Goal: Information Seeking & Learning: Learn about a topic

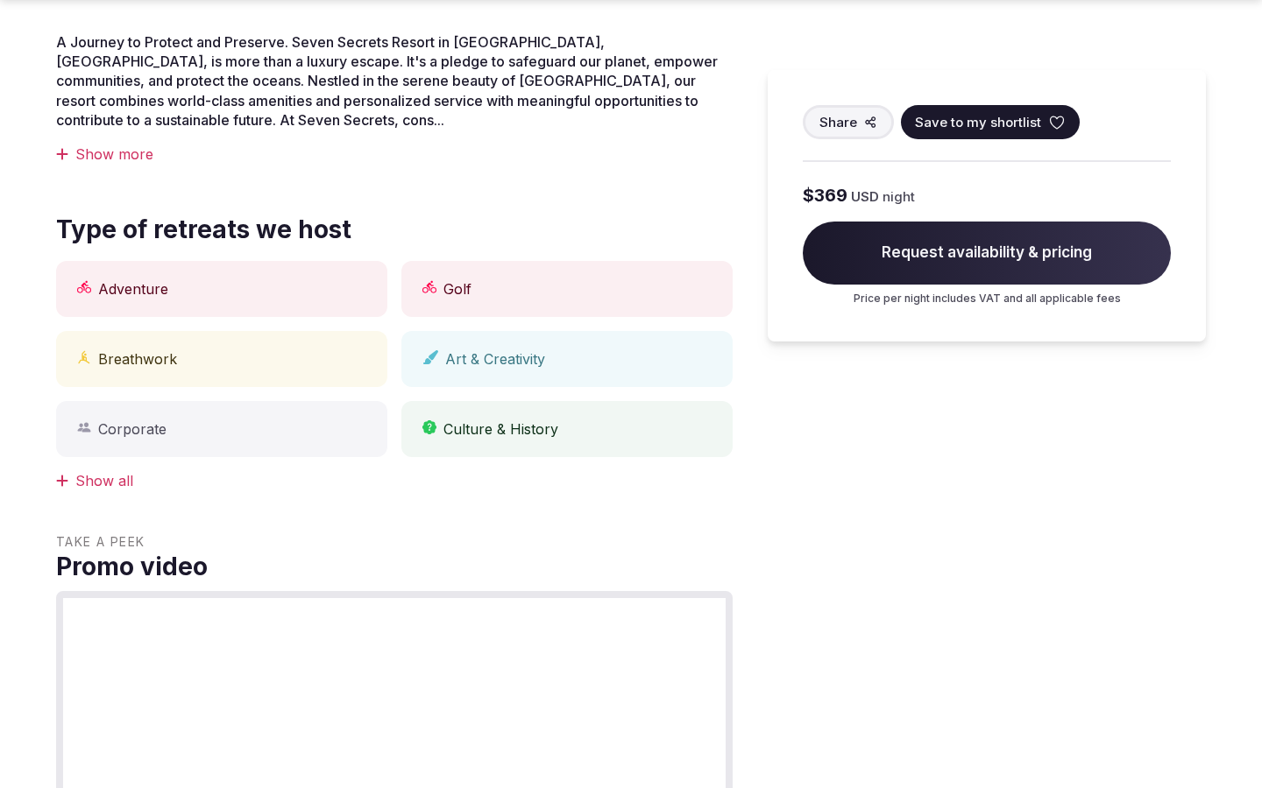
scroll to position [1451, 0]
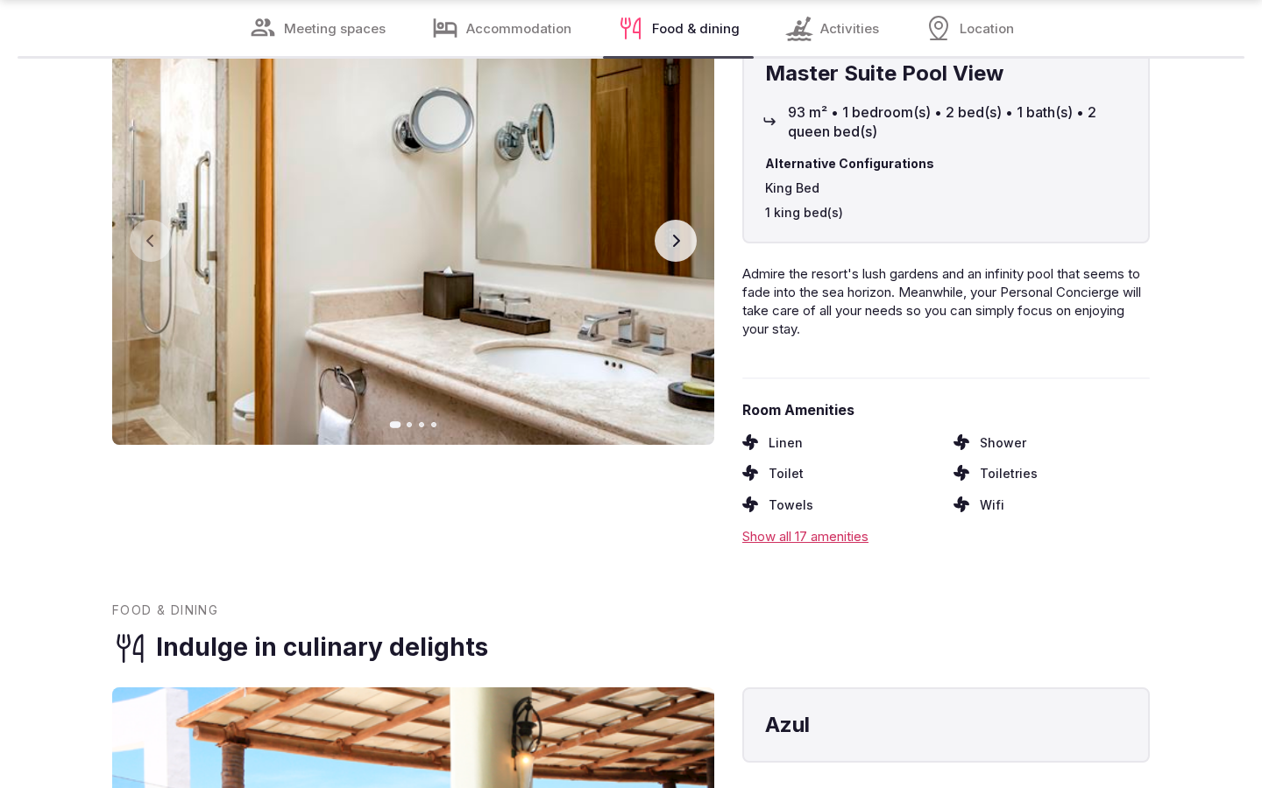
scroll to position [2837, 0]
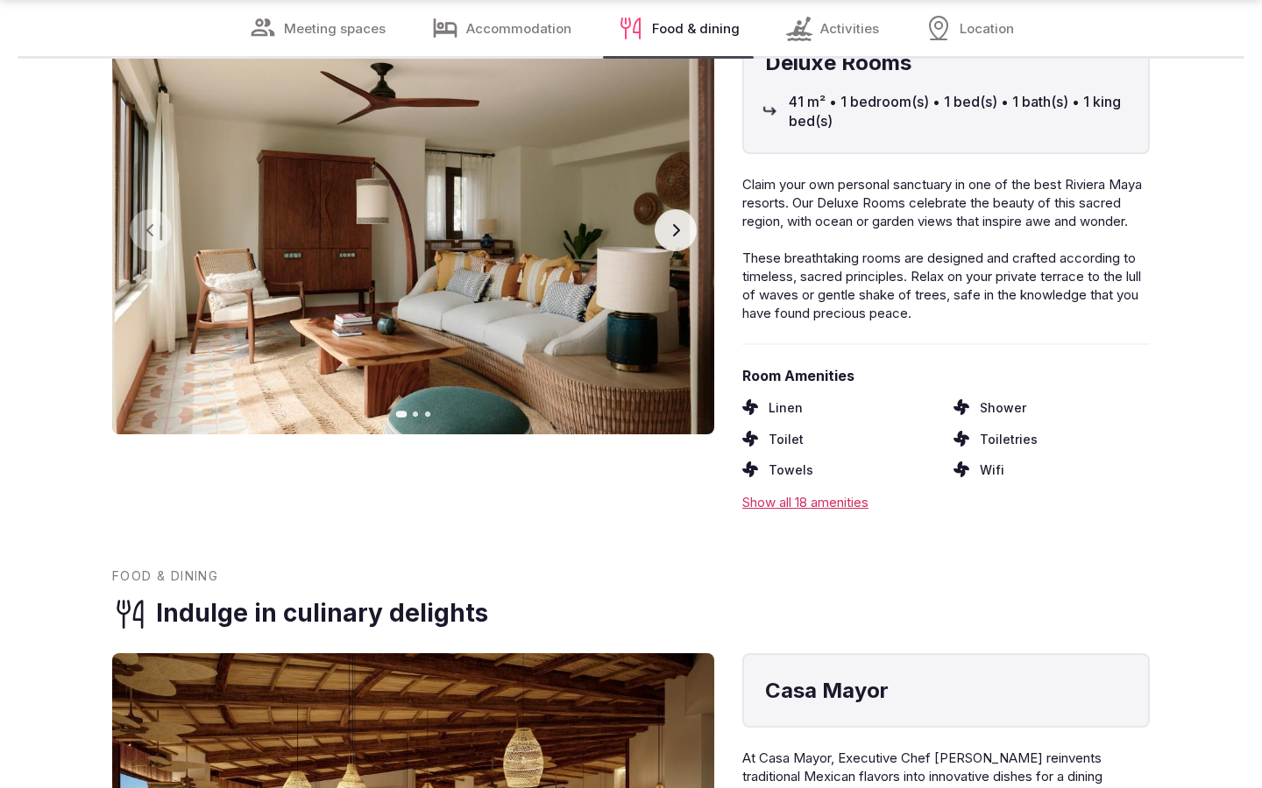
scroll to position [2837, 0]
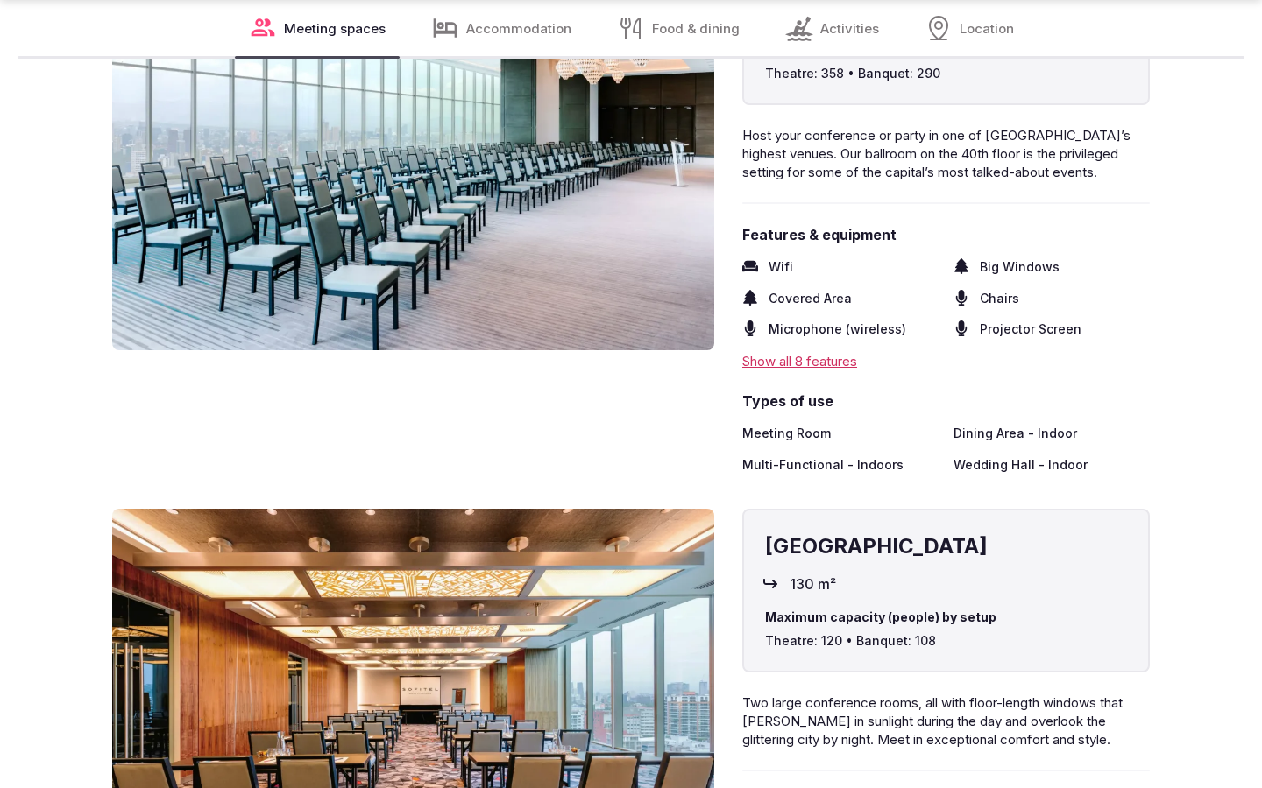
scroll to position [2895, 0]
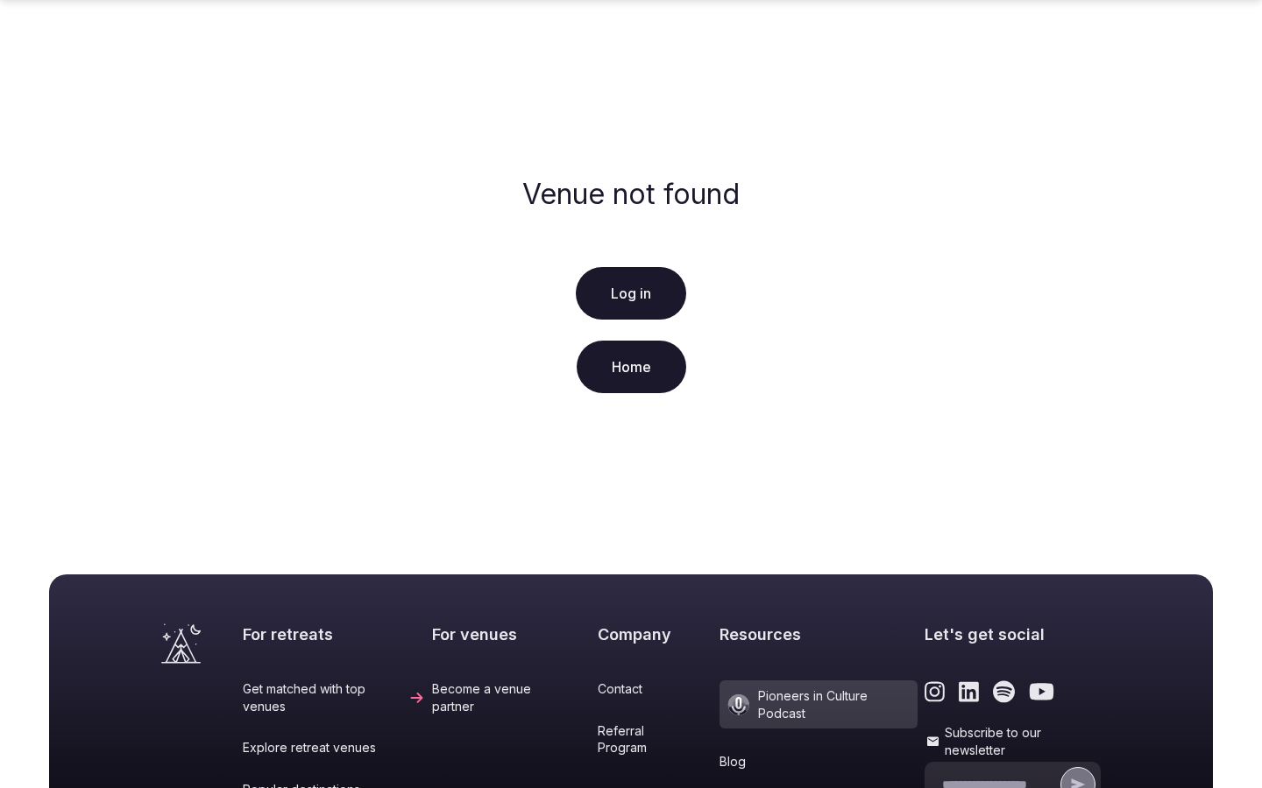
scroll to position [357, 0]
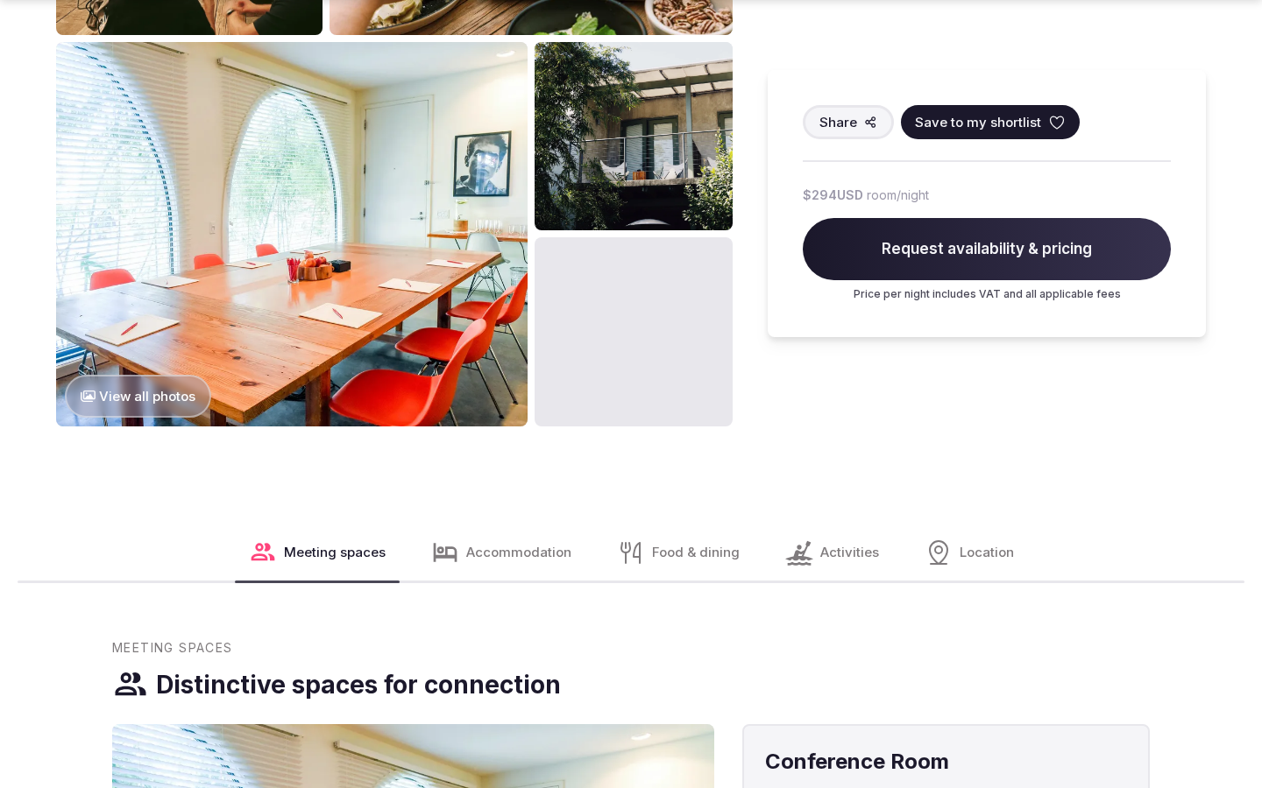
scroll to position [2202, 0]
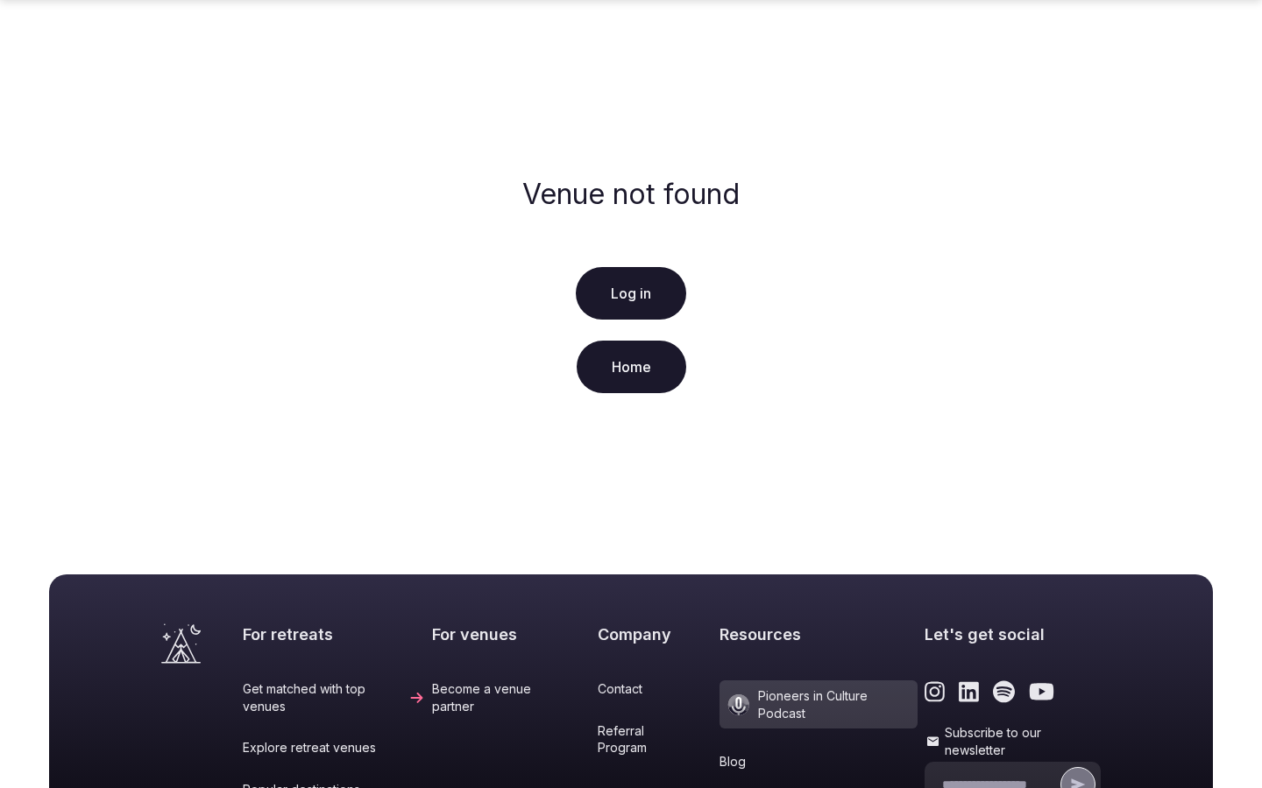
scroll to position [357, 0]
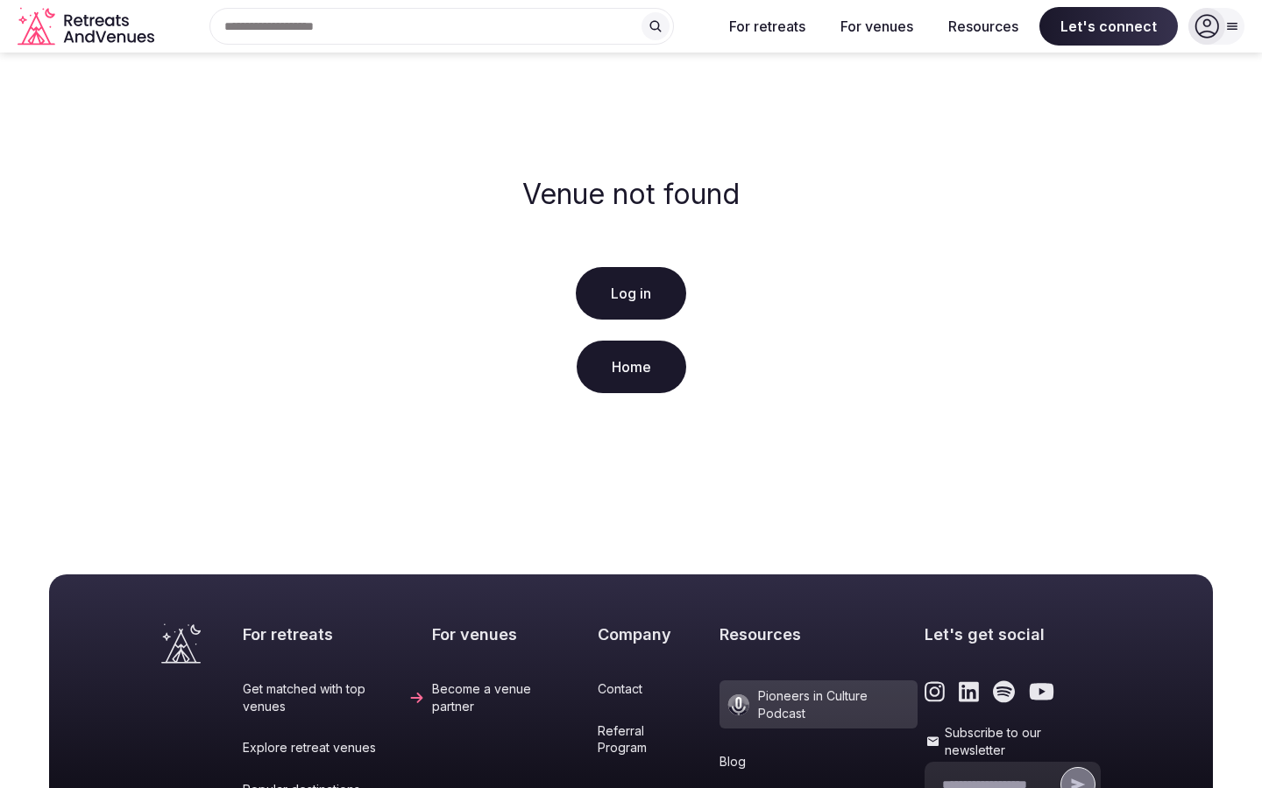
scroll to position [357, 0]
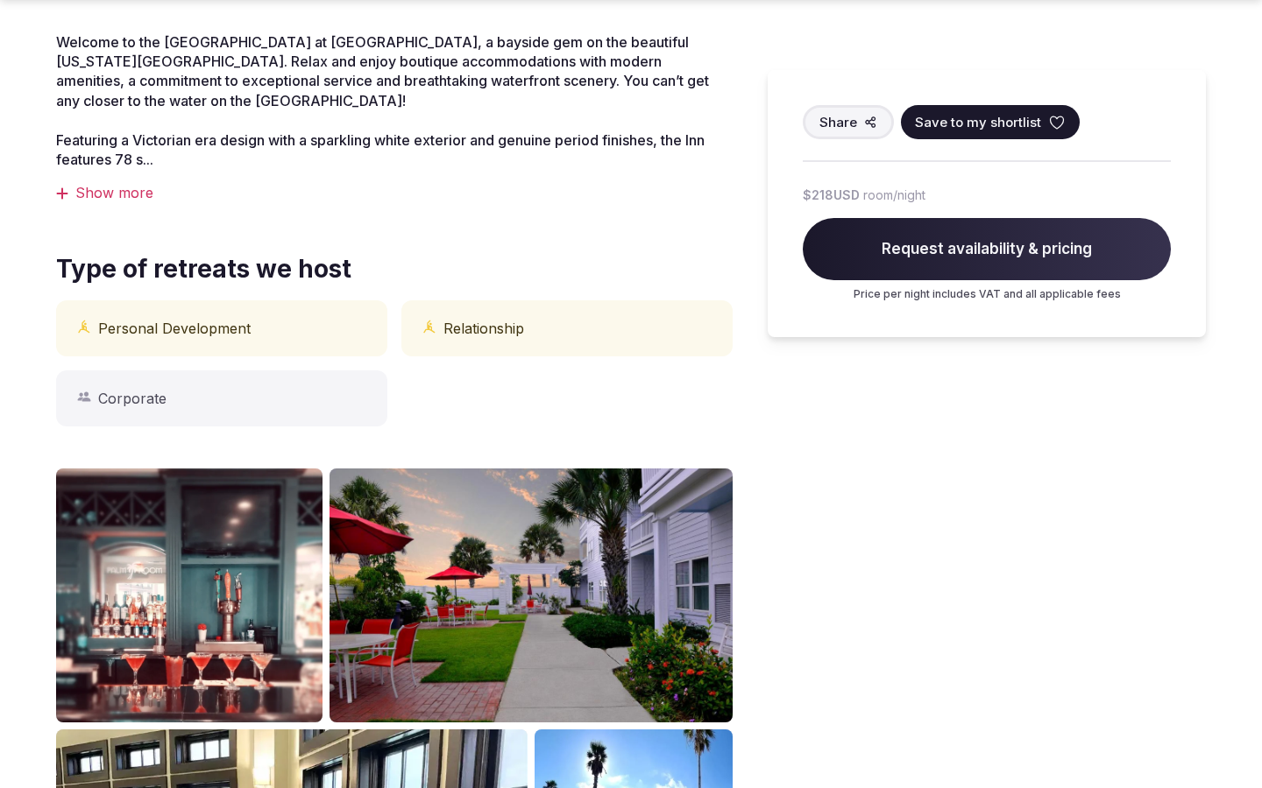
scroll to position [1451, 0]
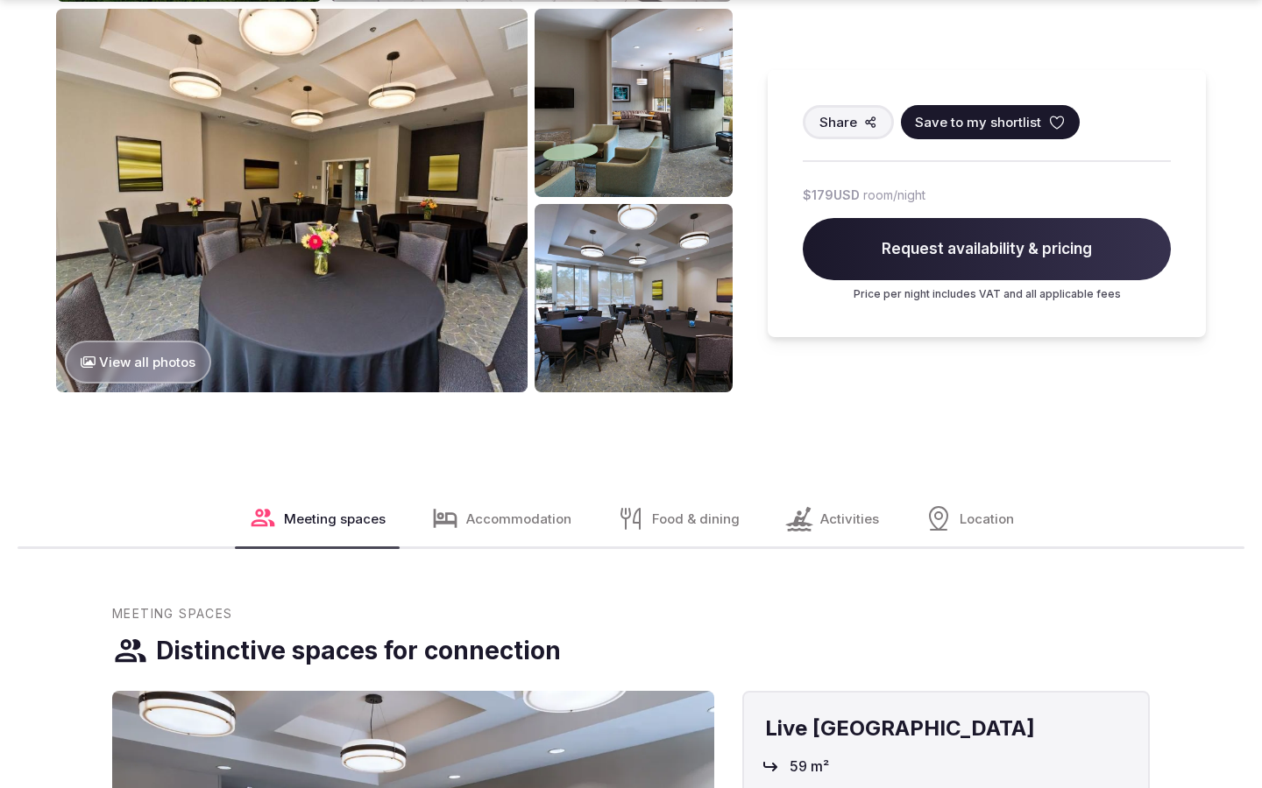
scroll to position [2202, 0]
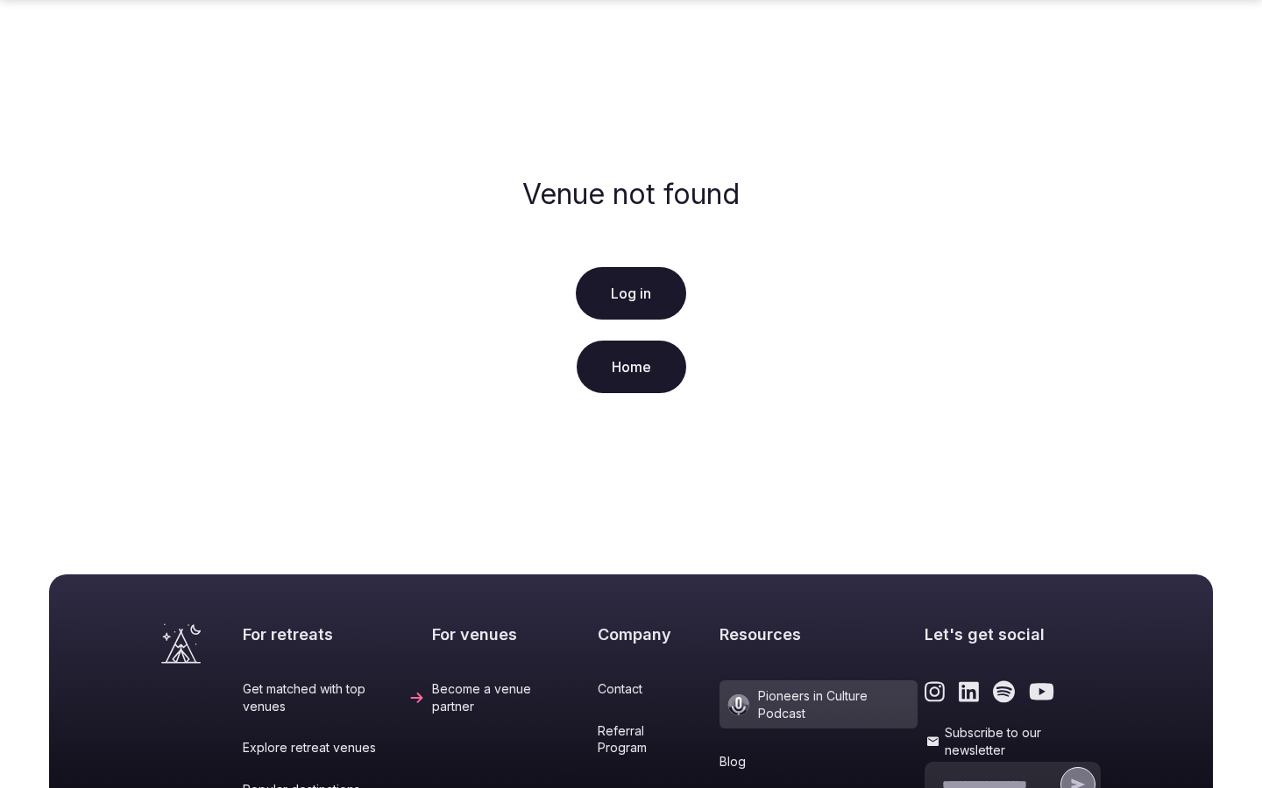
scroll to position [357, 0]
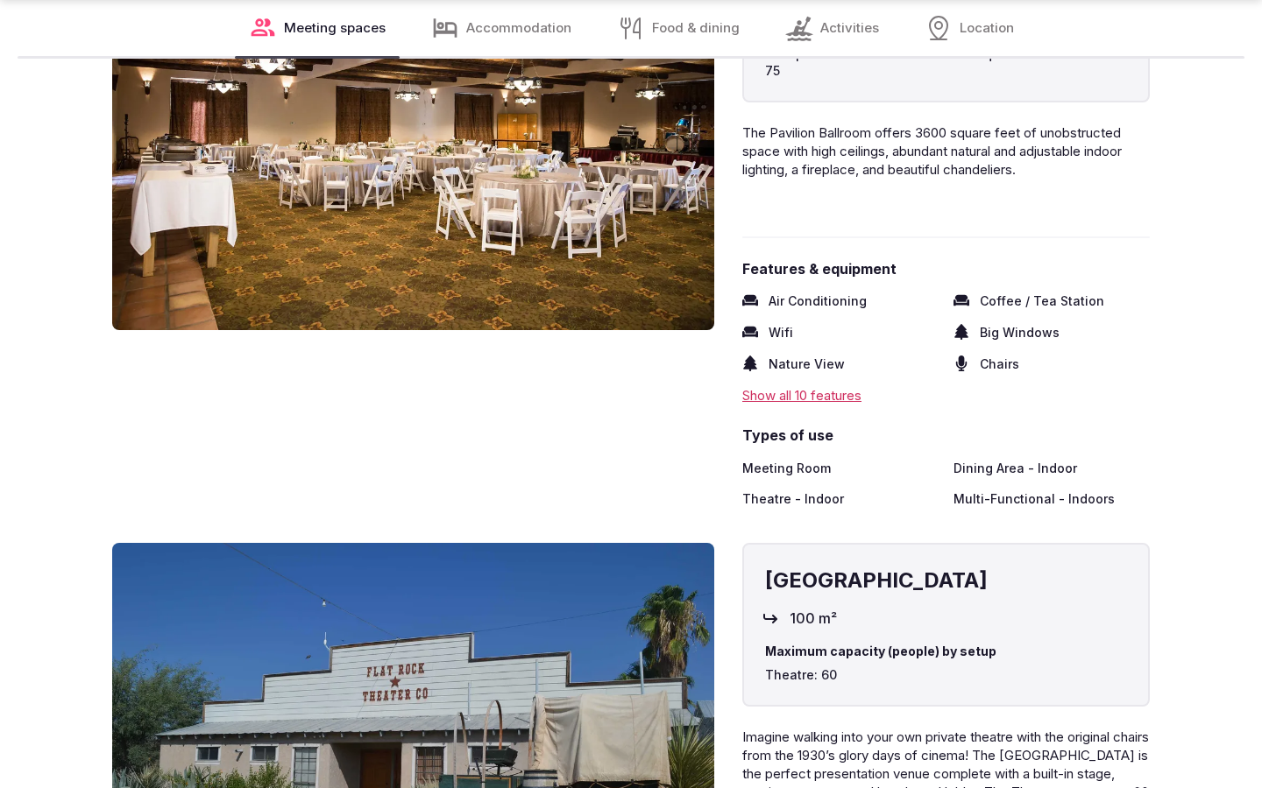
scroll to position [2895, 0]
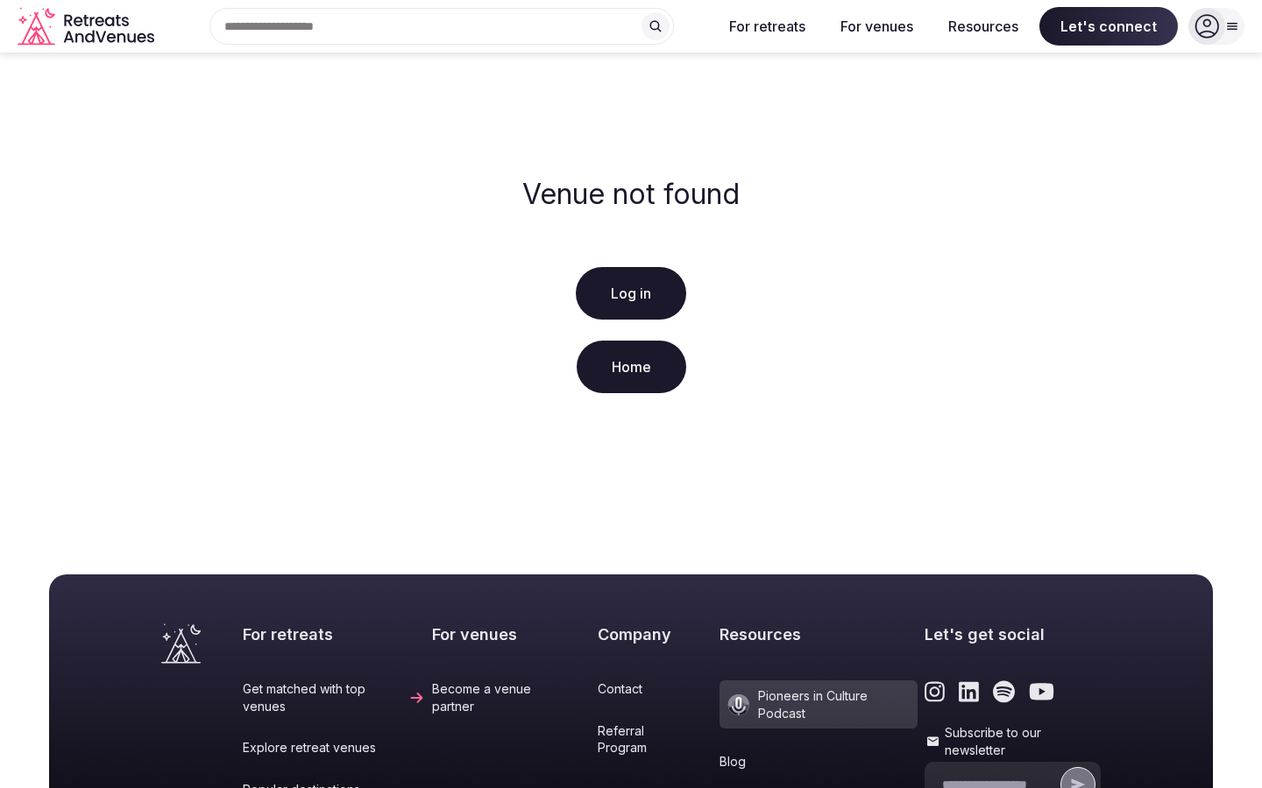
scroll to position [357, 0]
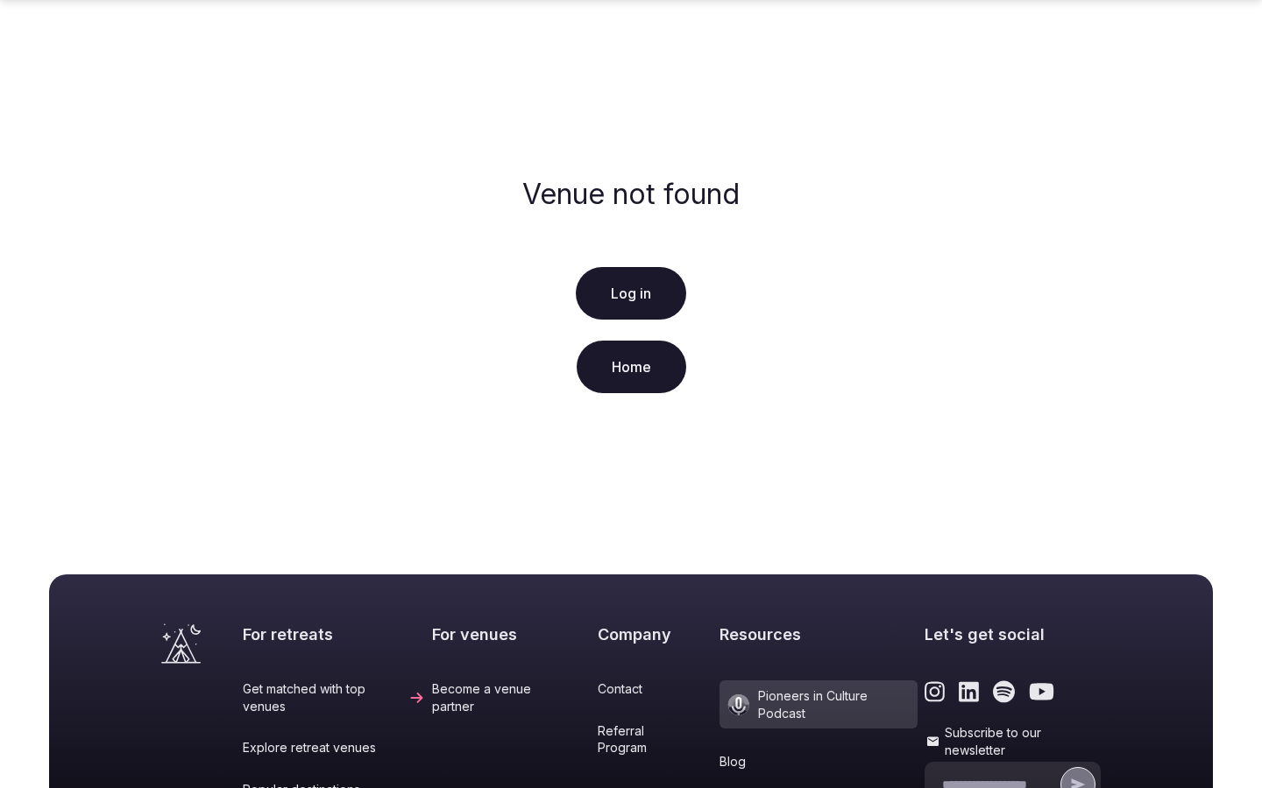
scroll to position [357, 0]
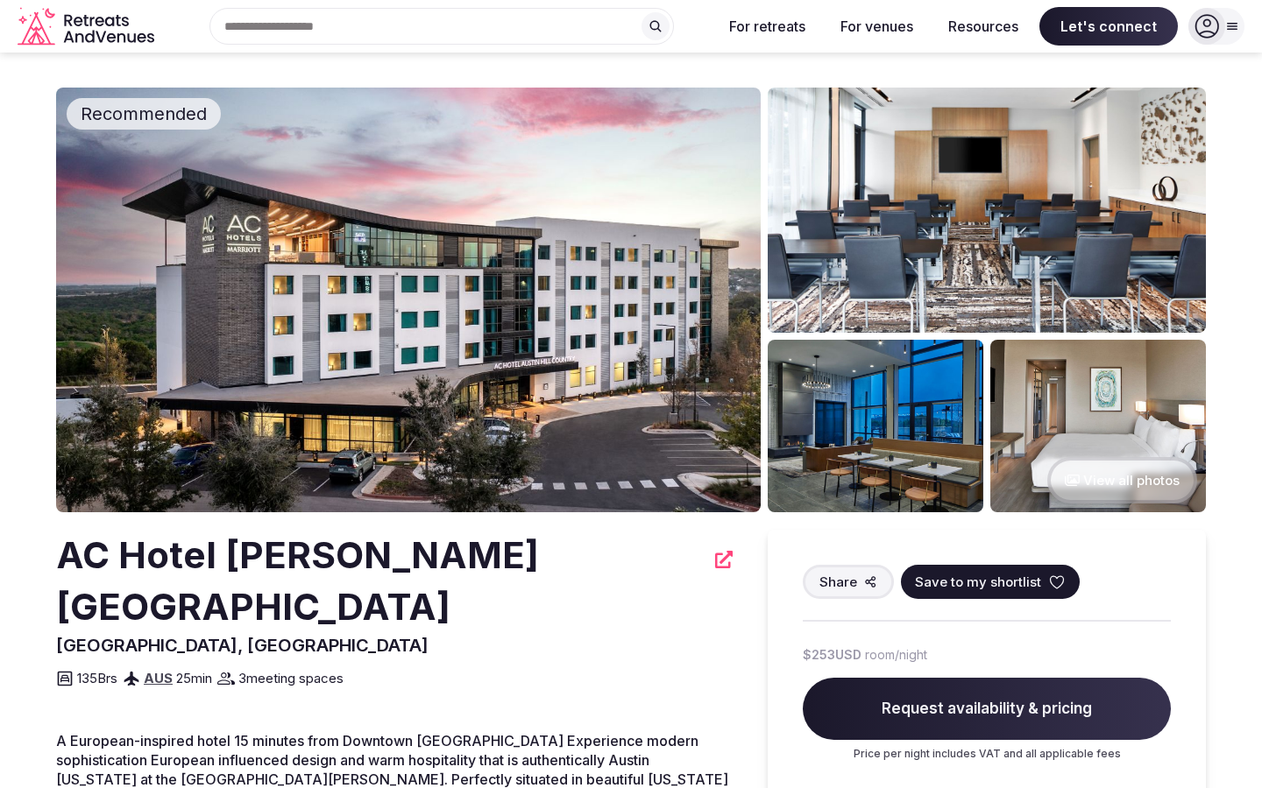
scroll to position [699, 0]
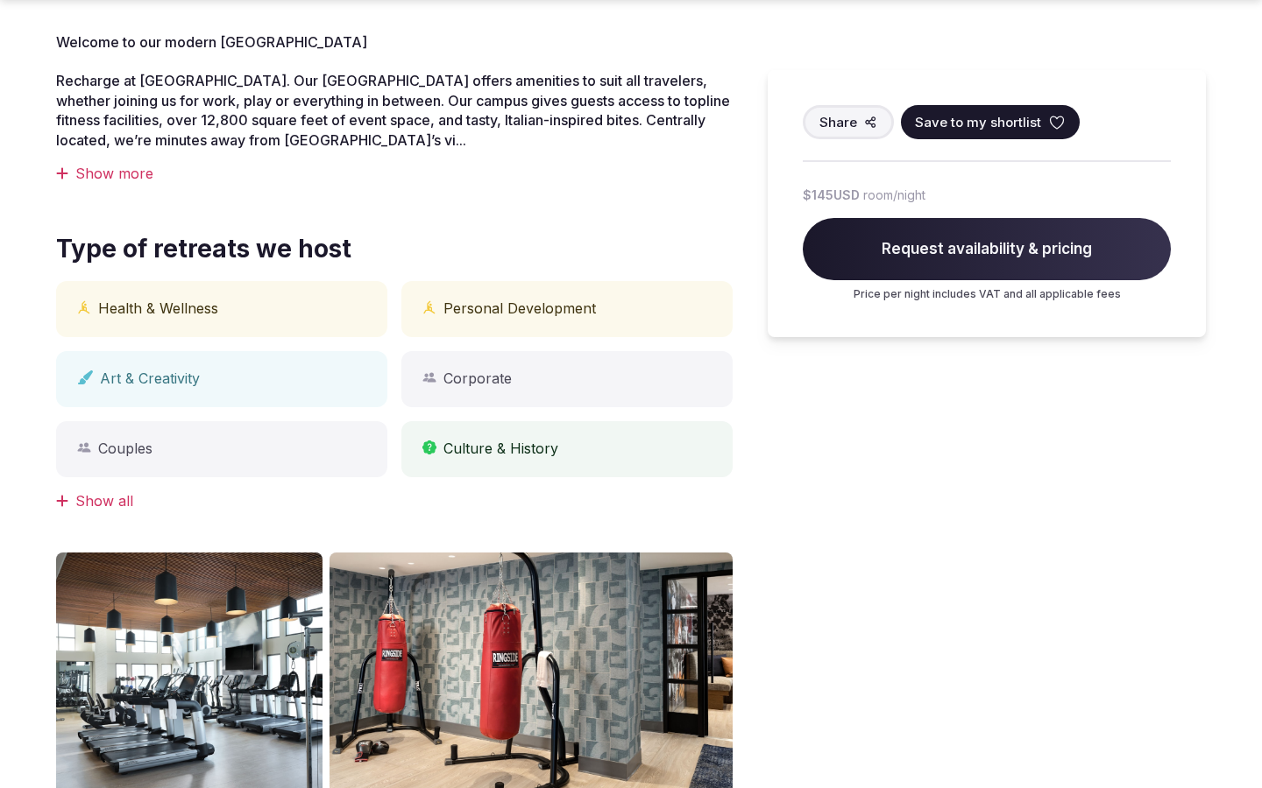
scroll to position [1451, 0]
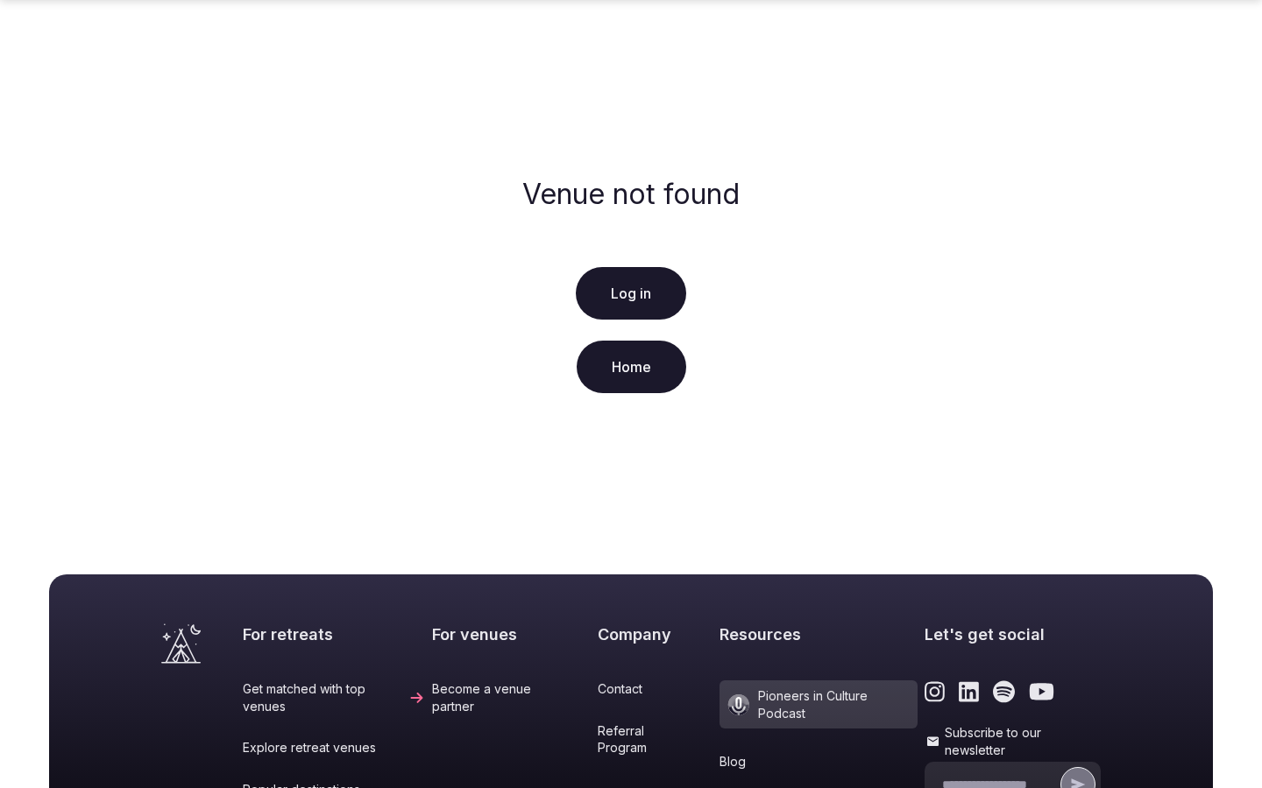
scroll to position [357, 0]
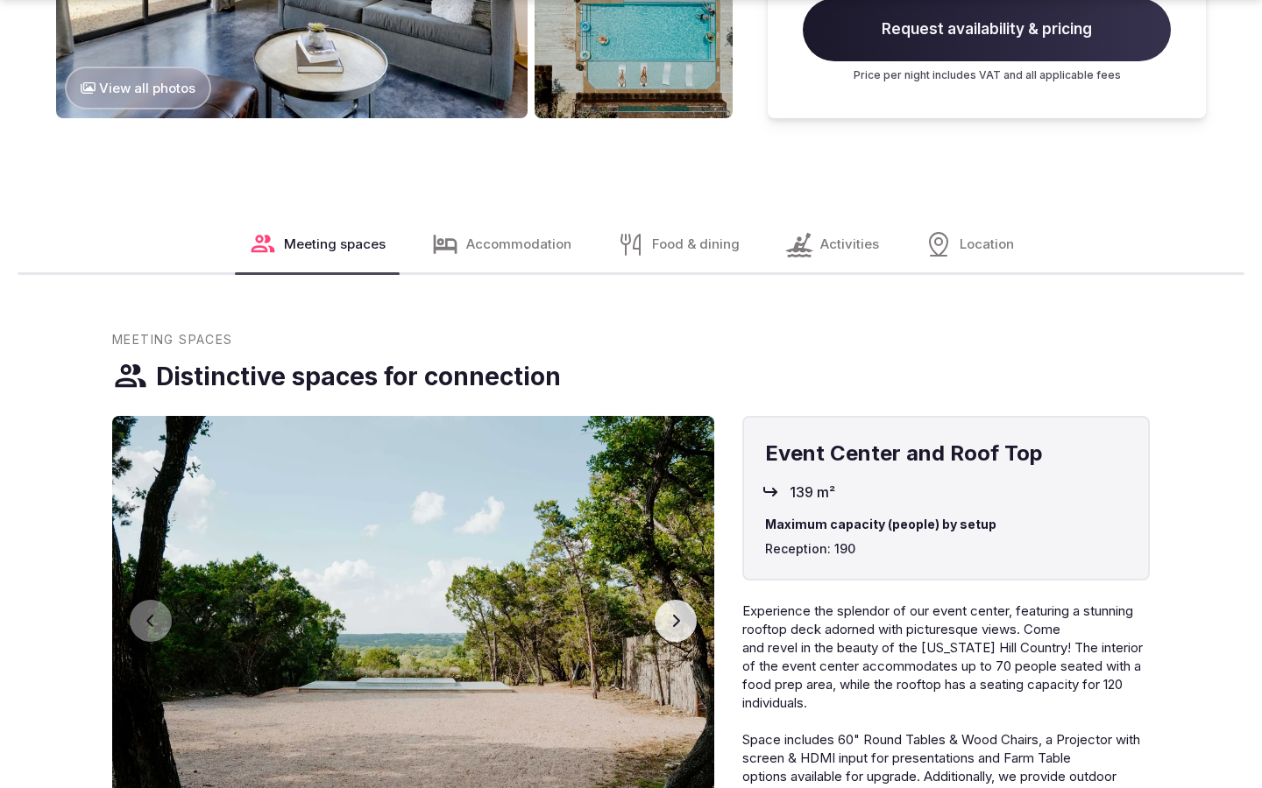
scroll to position [2954, 0]
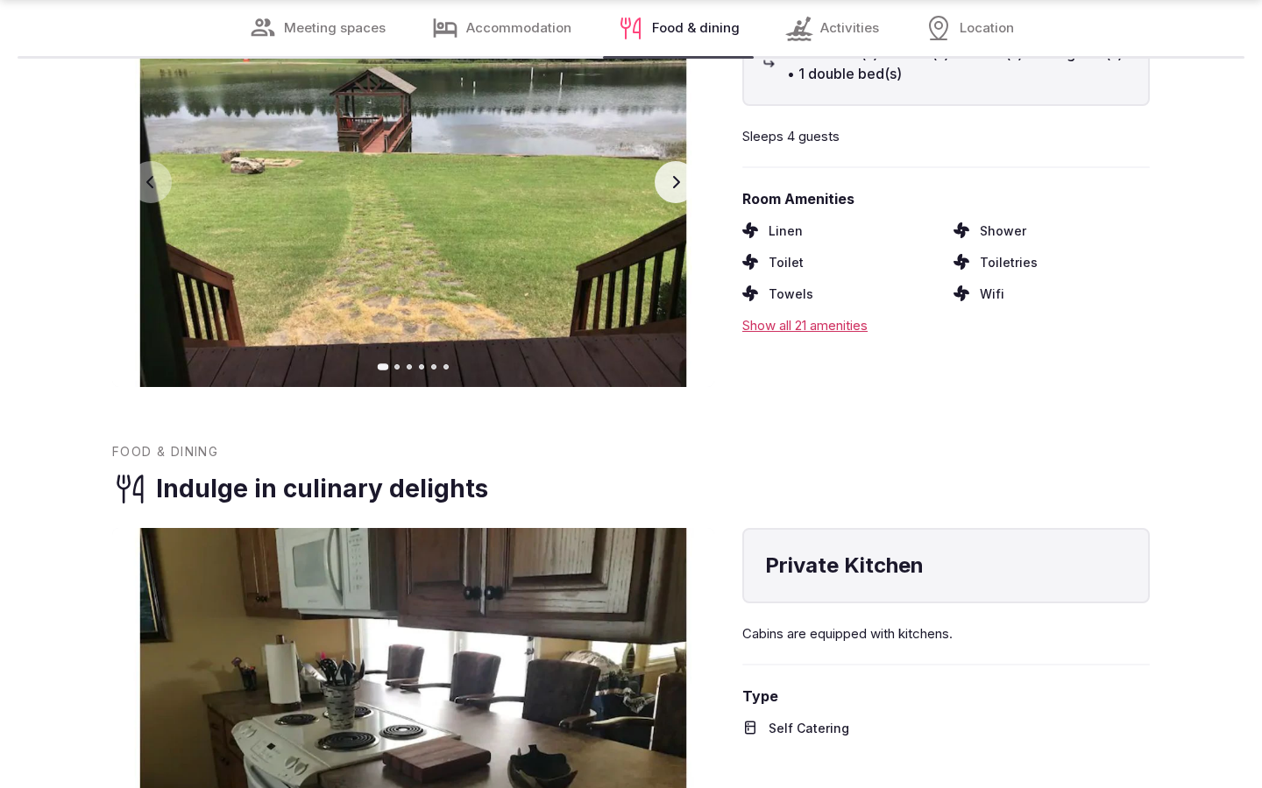
scroll to position [2837, 0]
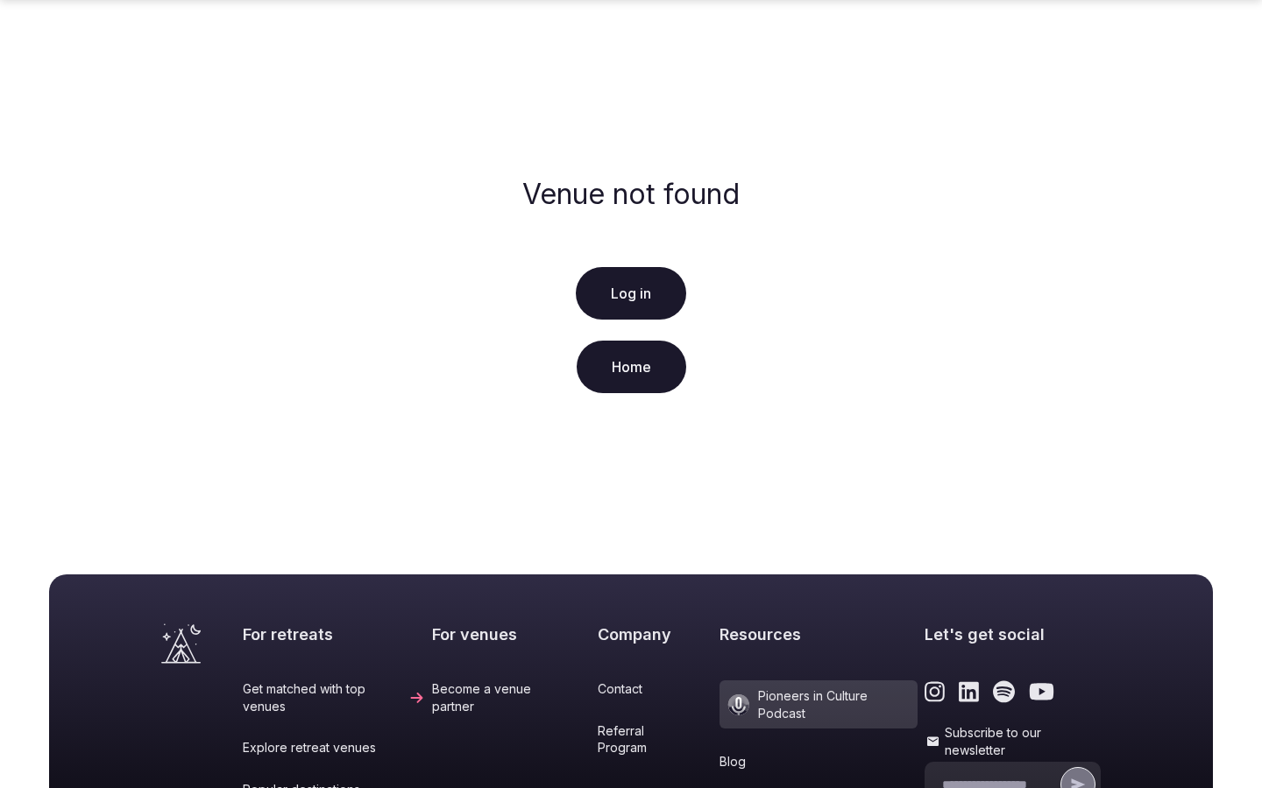
scroll to position [357, 0]
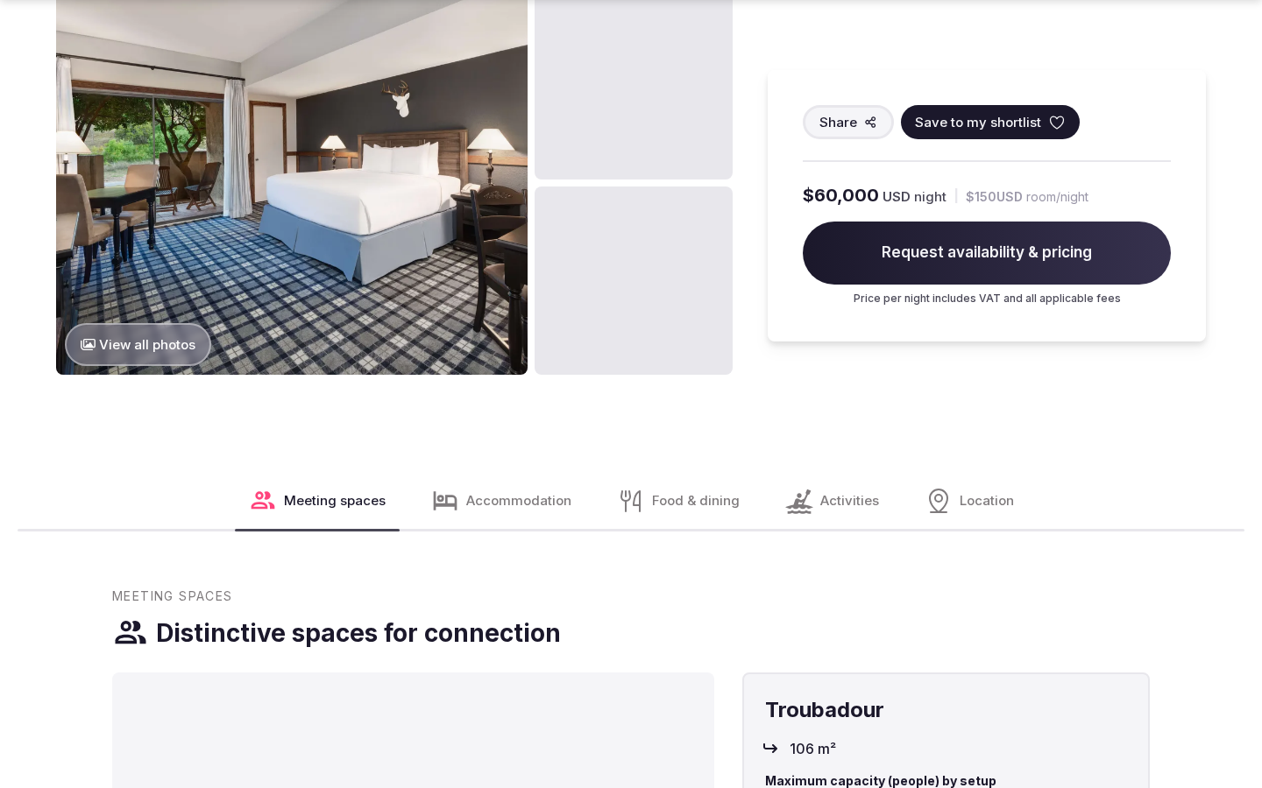
scroll to position [2202, 0]
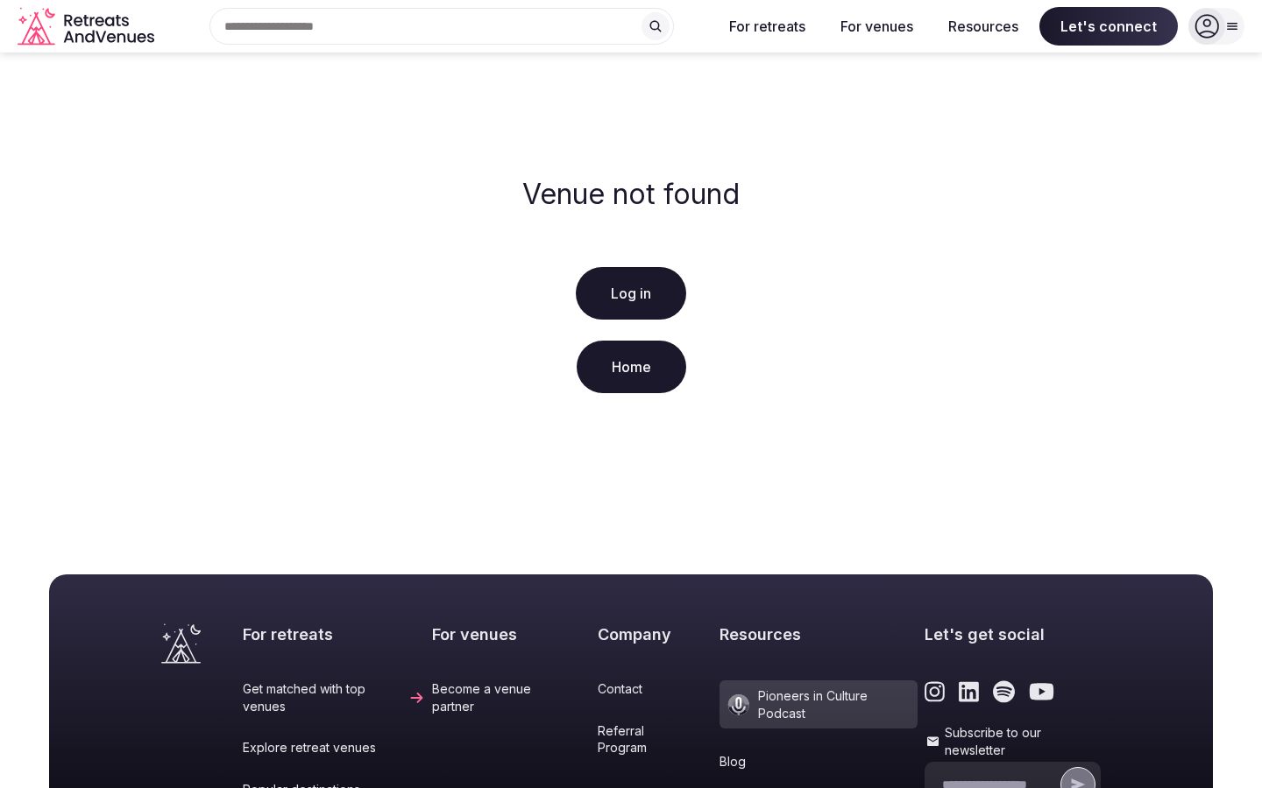
scroll to position [357, 0]
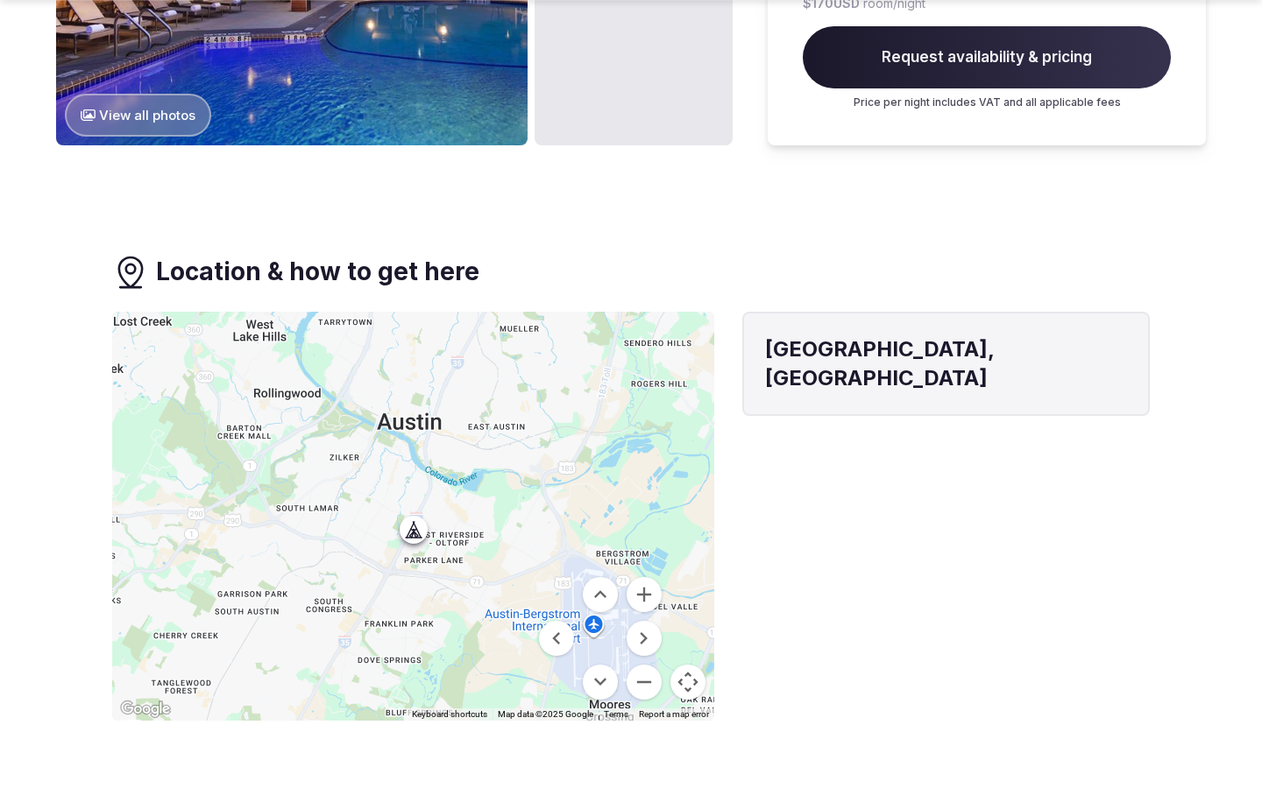
scroll to position [2202, 0]
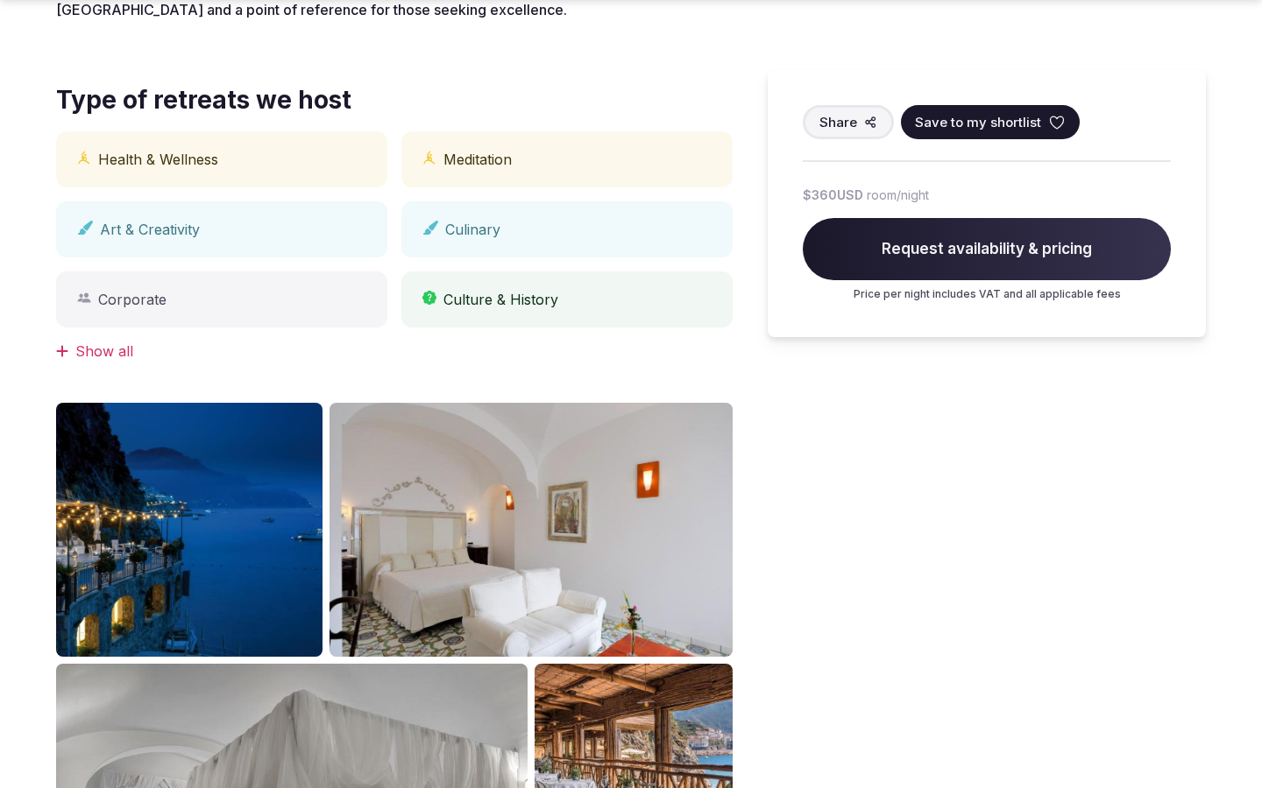
scroll to position [1451, 0]
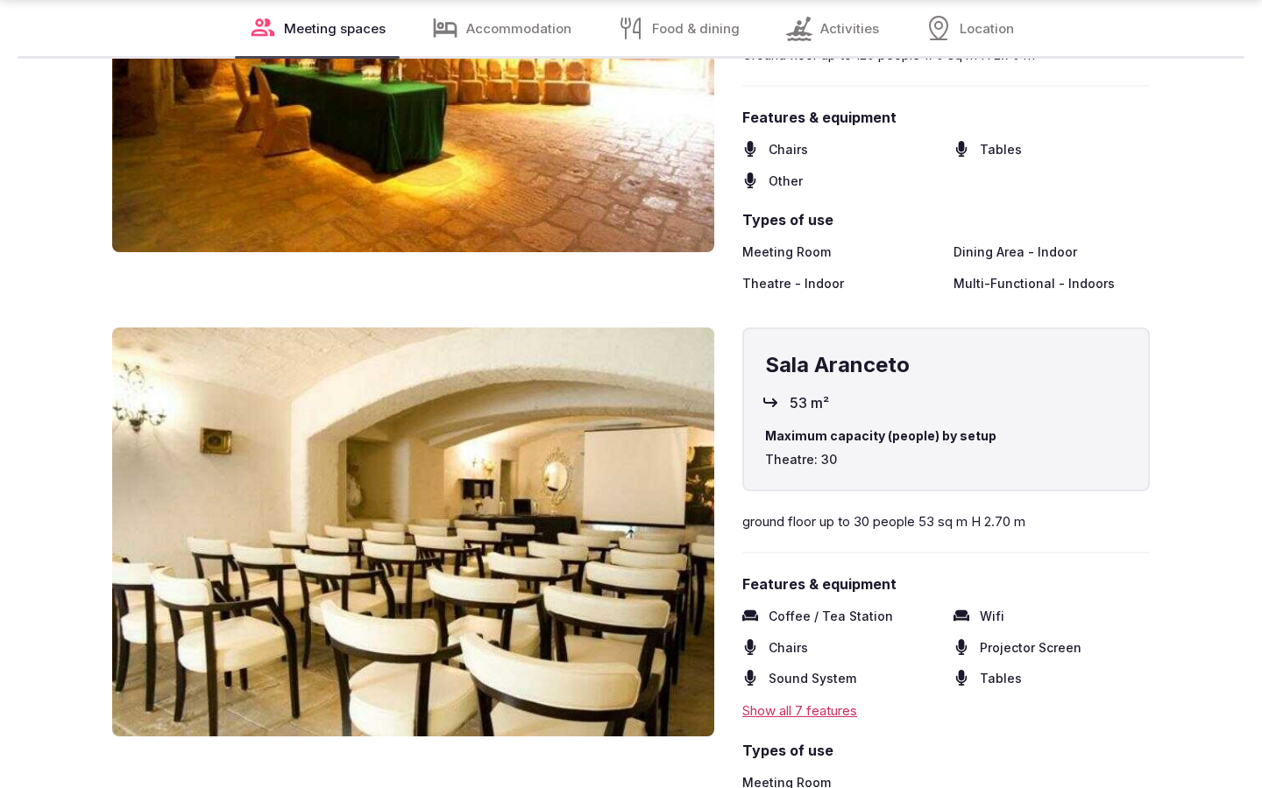
scroll to position [2895, 0]
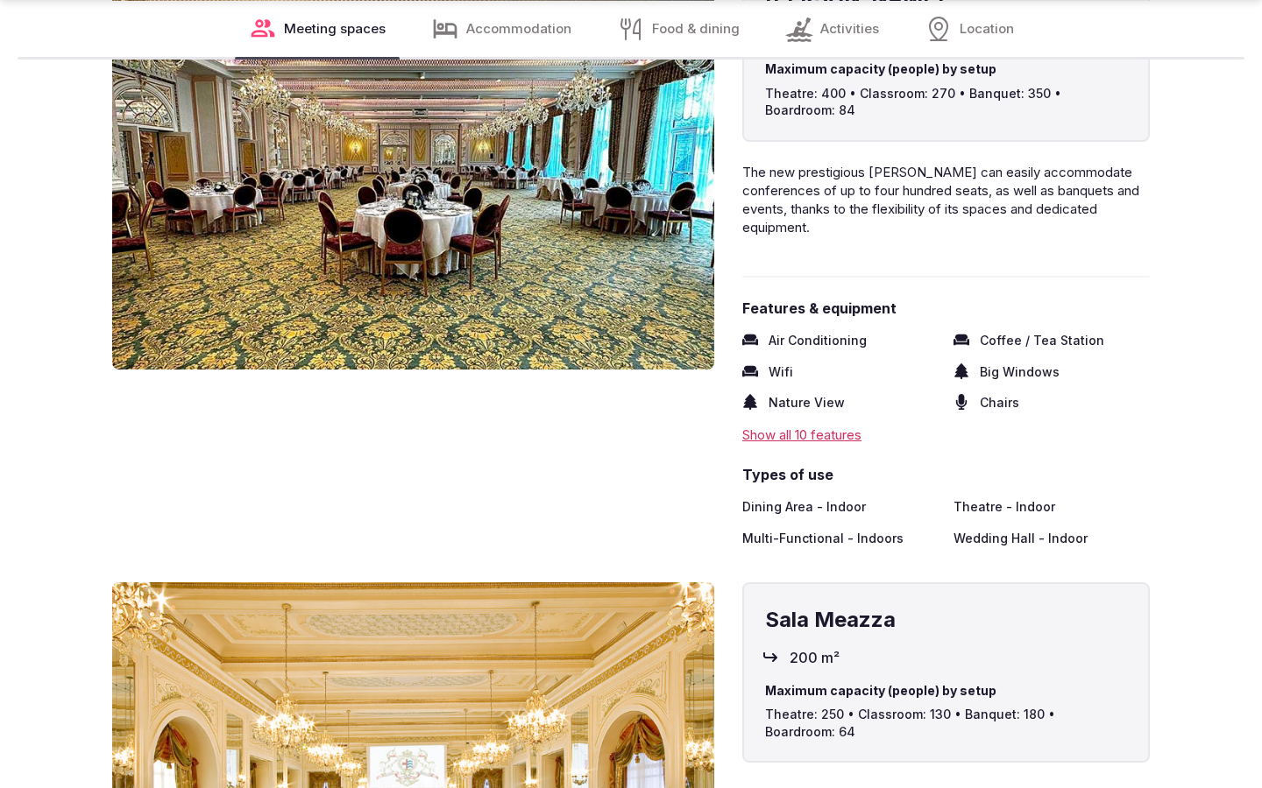
scroll to position [2895, 0]
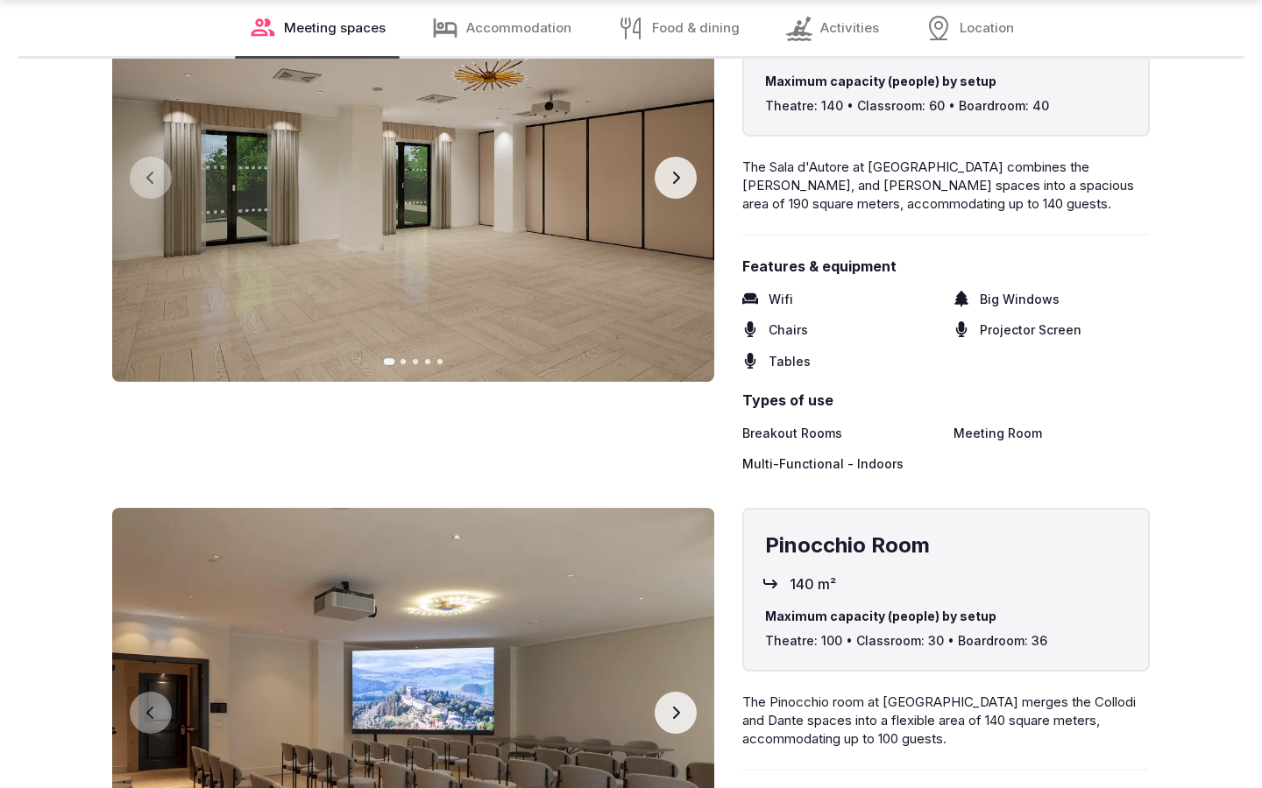
scroll to position [2895, 0]
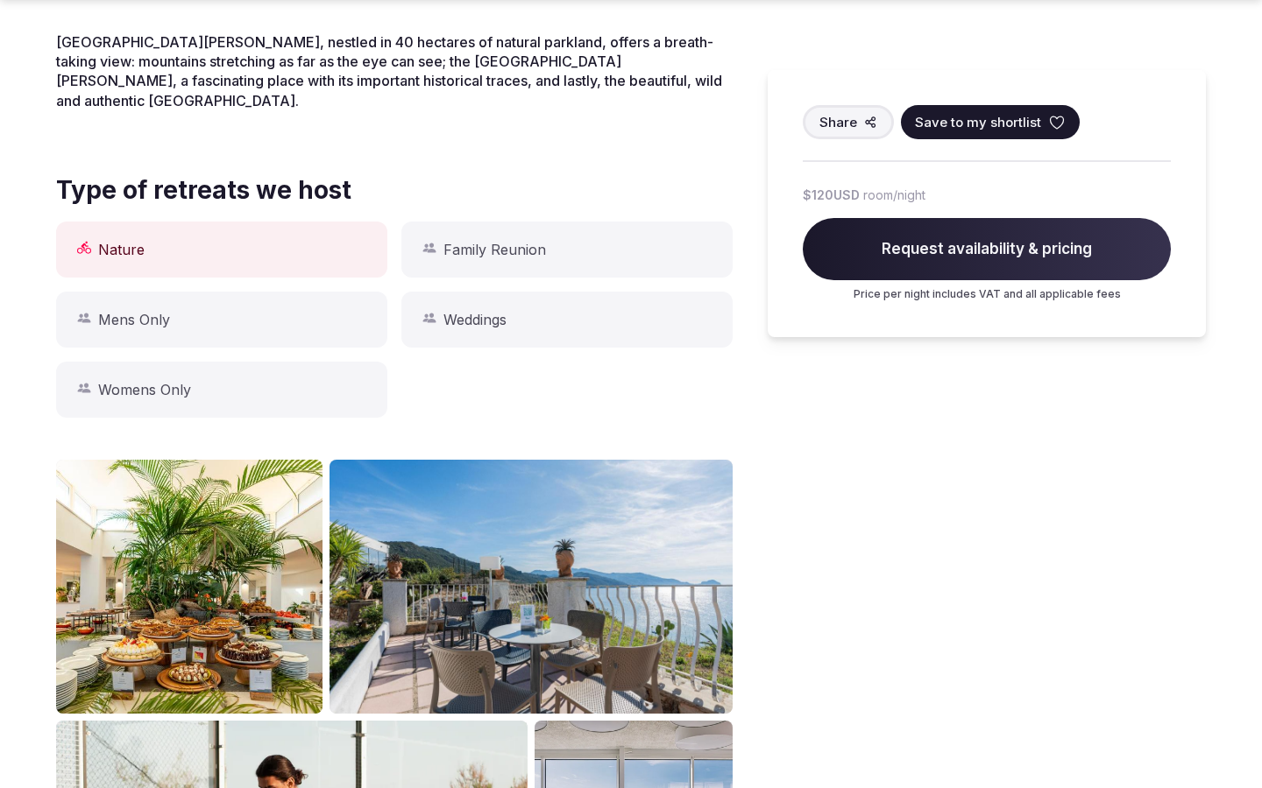
scroll to position [2202, 0]
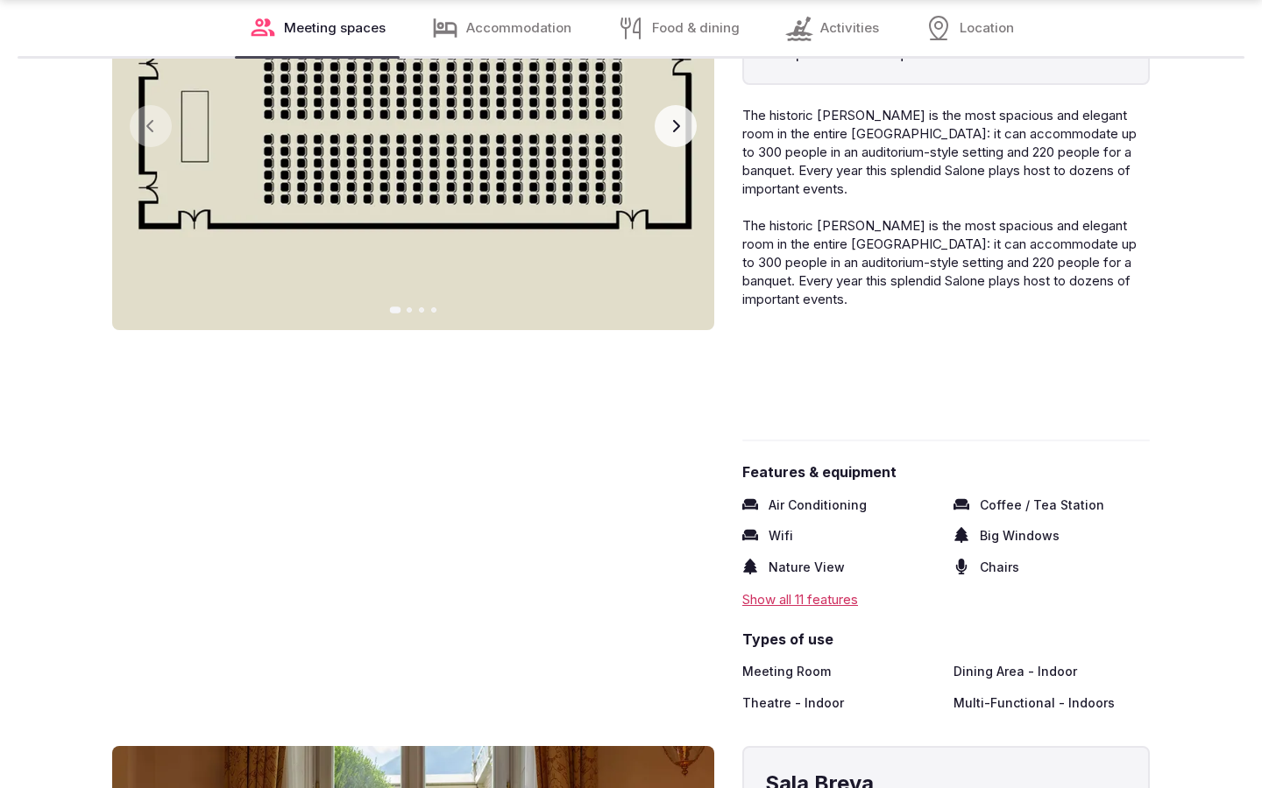
scroll to position [2895, 0]
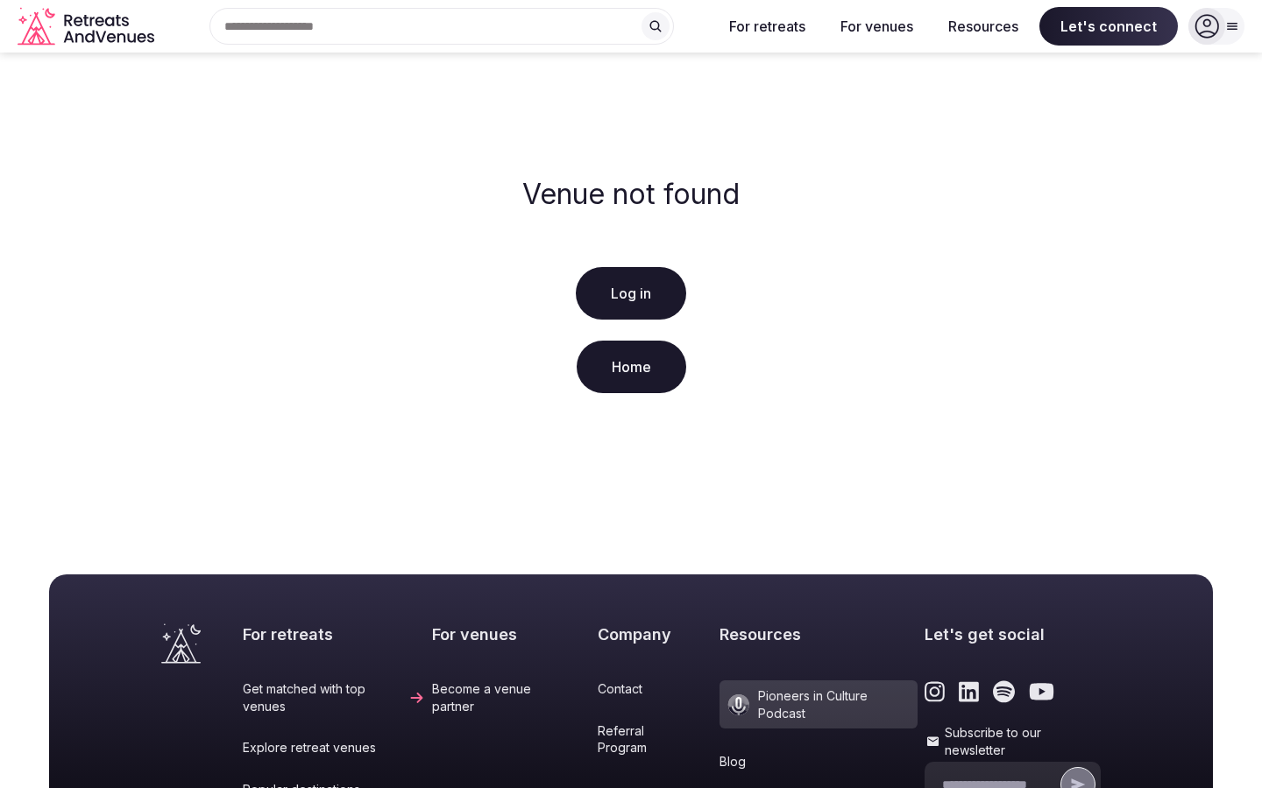
scroll to position [357, 0]
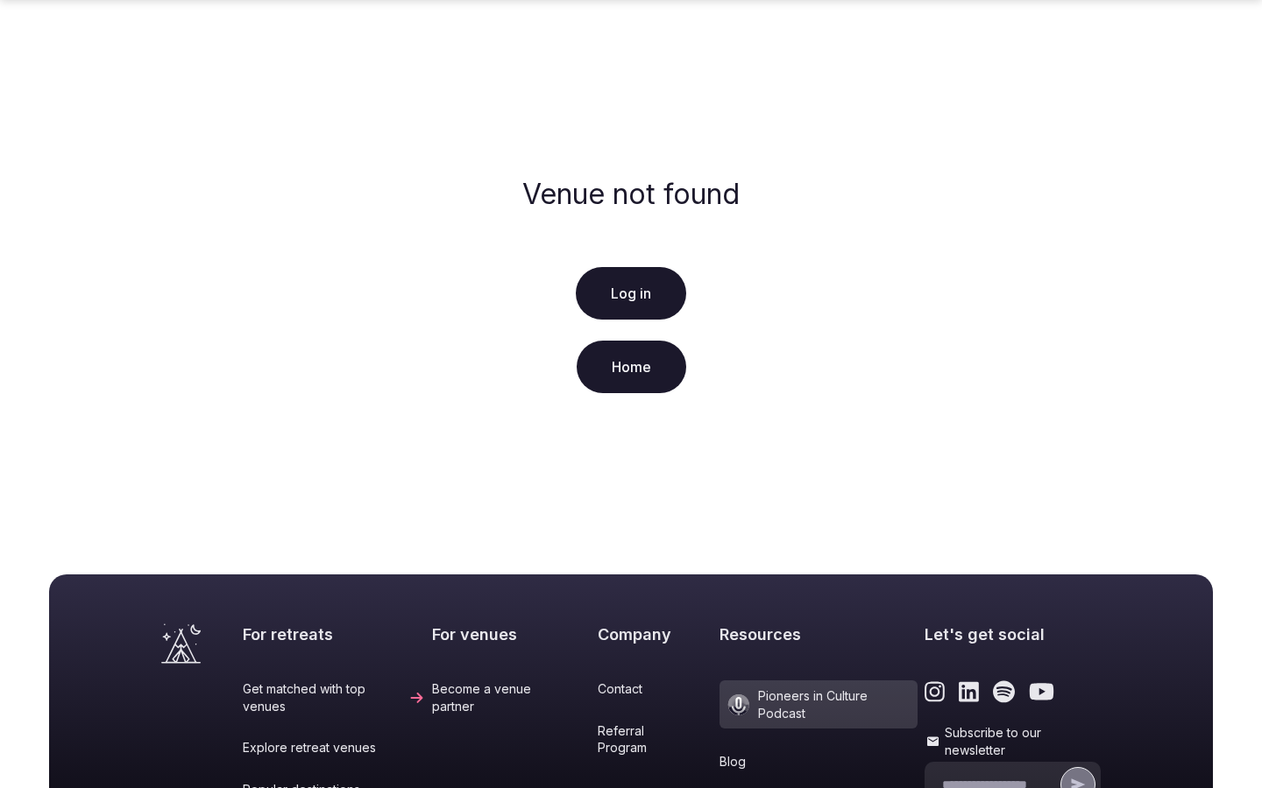
scroll to position [357, 0]
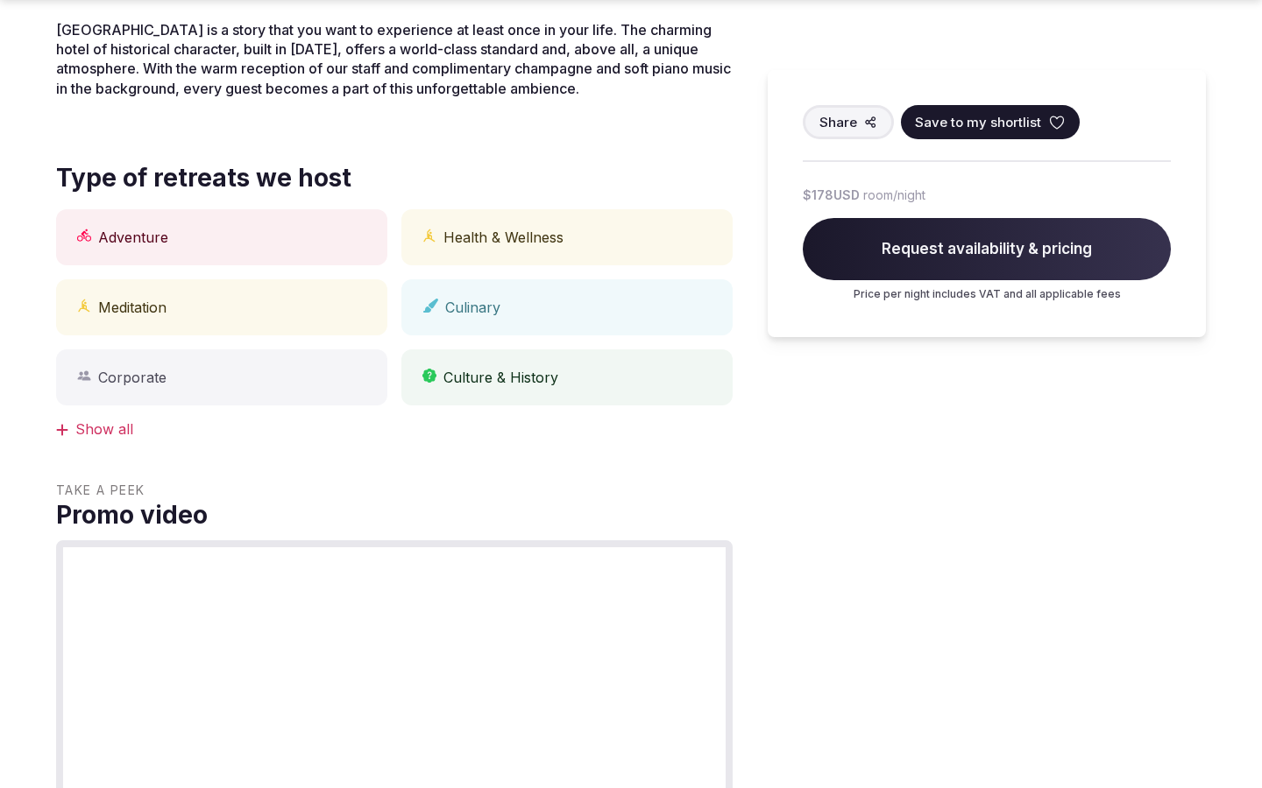
scroll to position [2202, 0]
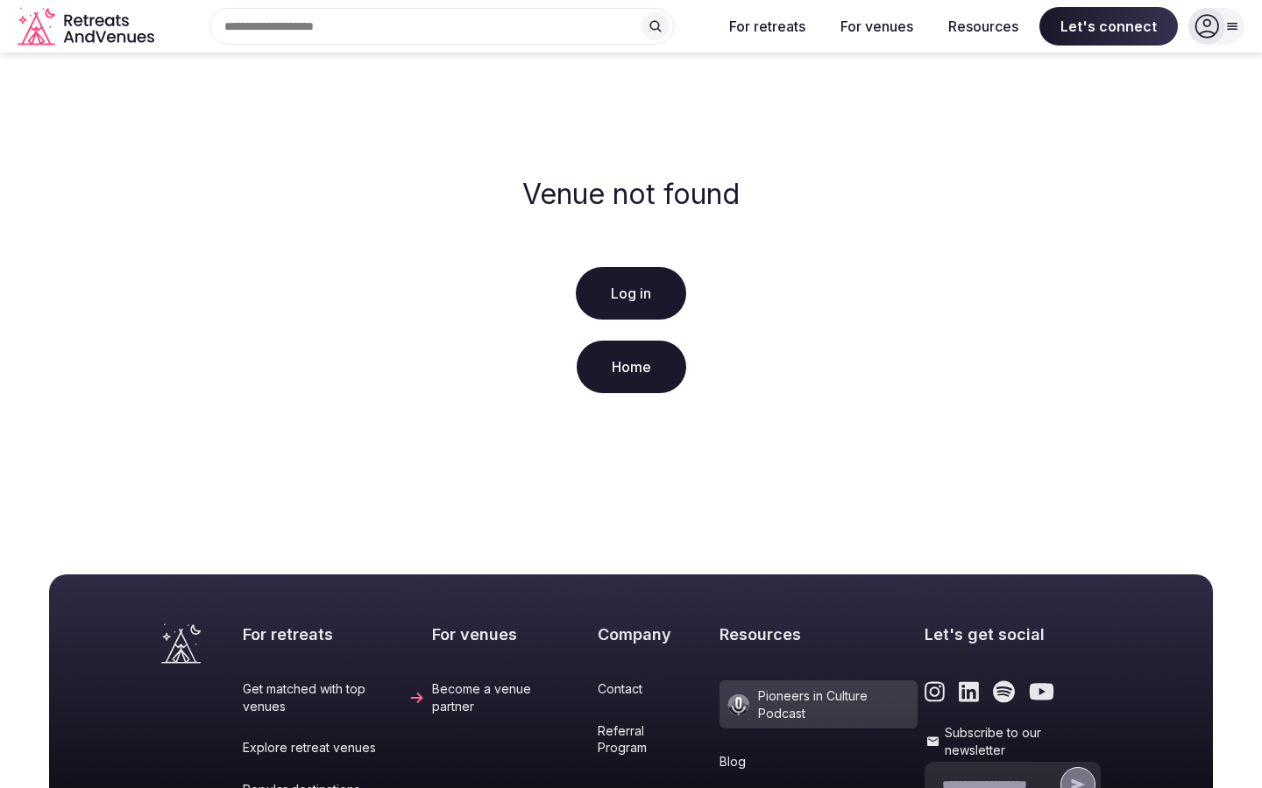
scroll to position [357, 0]
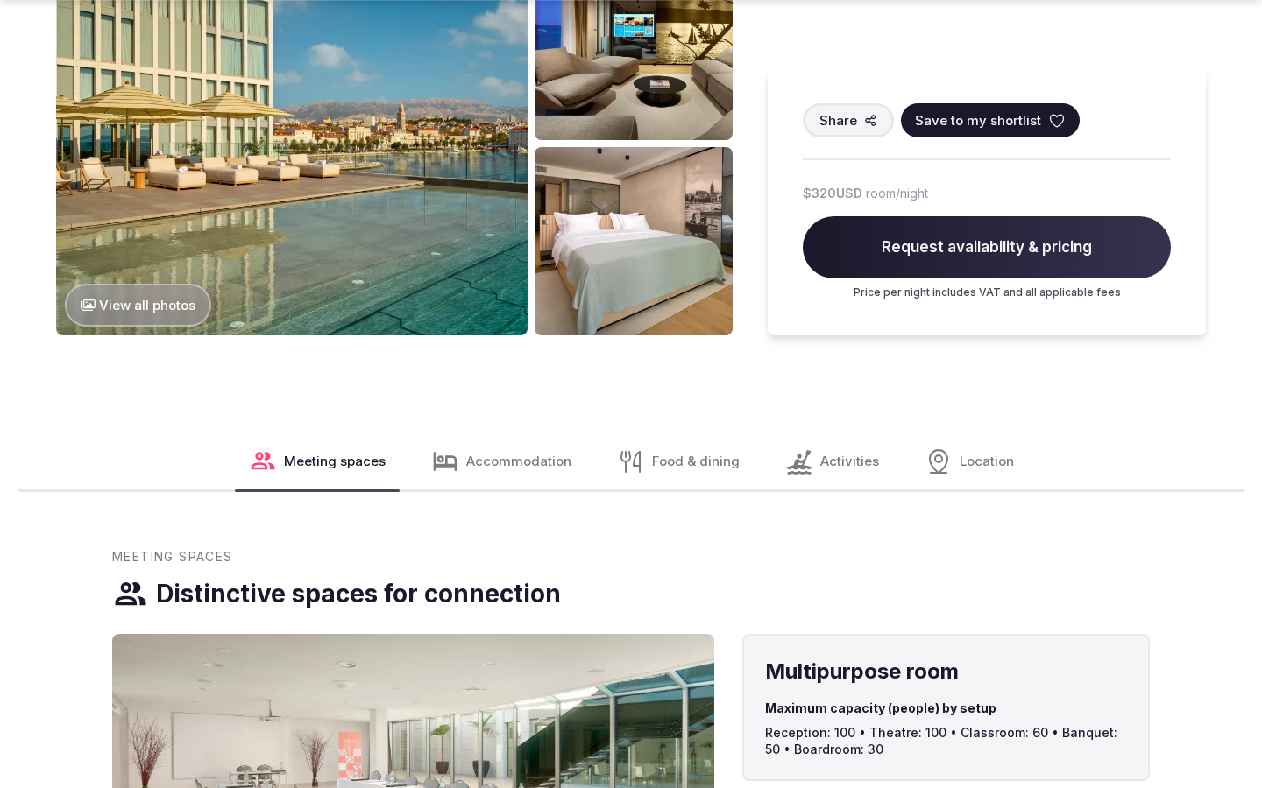
scroll to position [2202, 0]
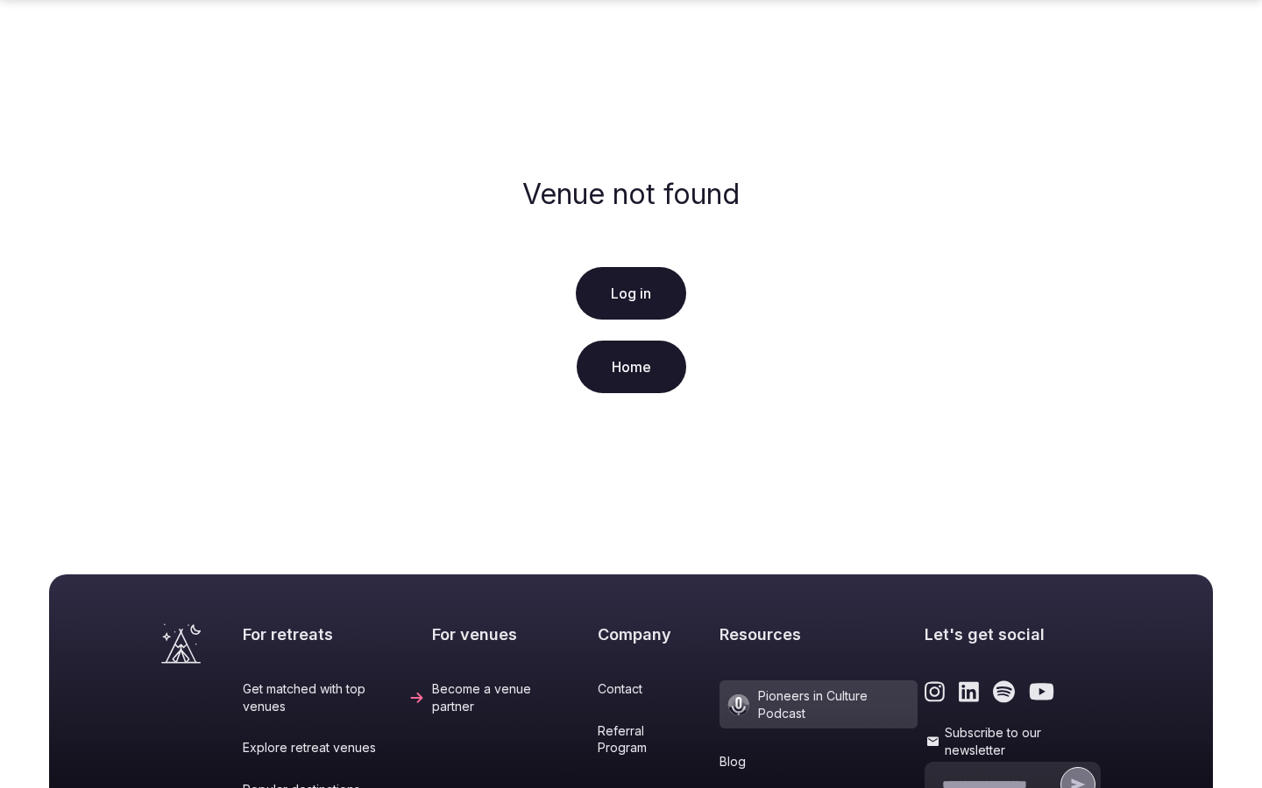
scroll to position [357, 0]
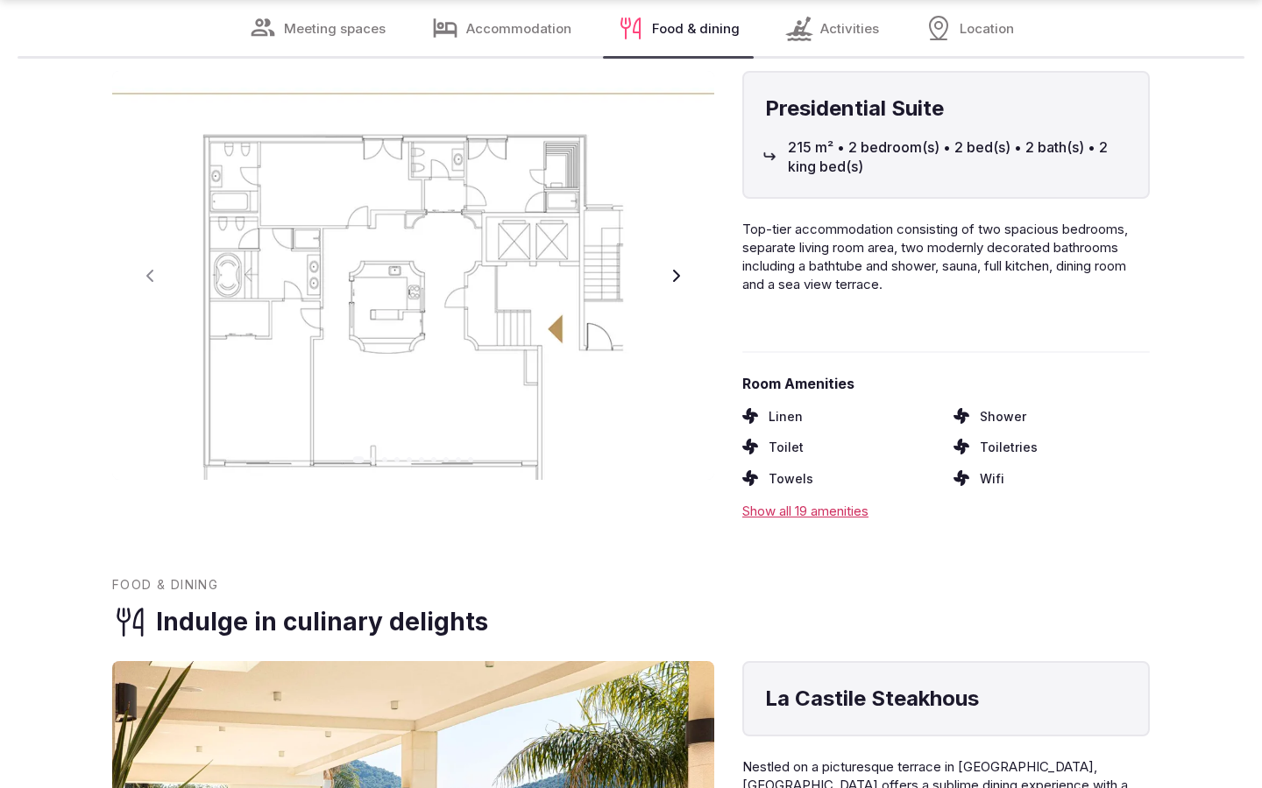
scroll to position [2837, 0]
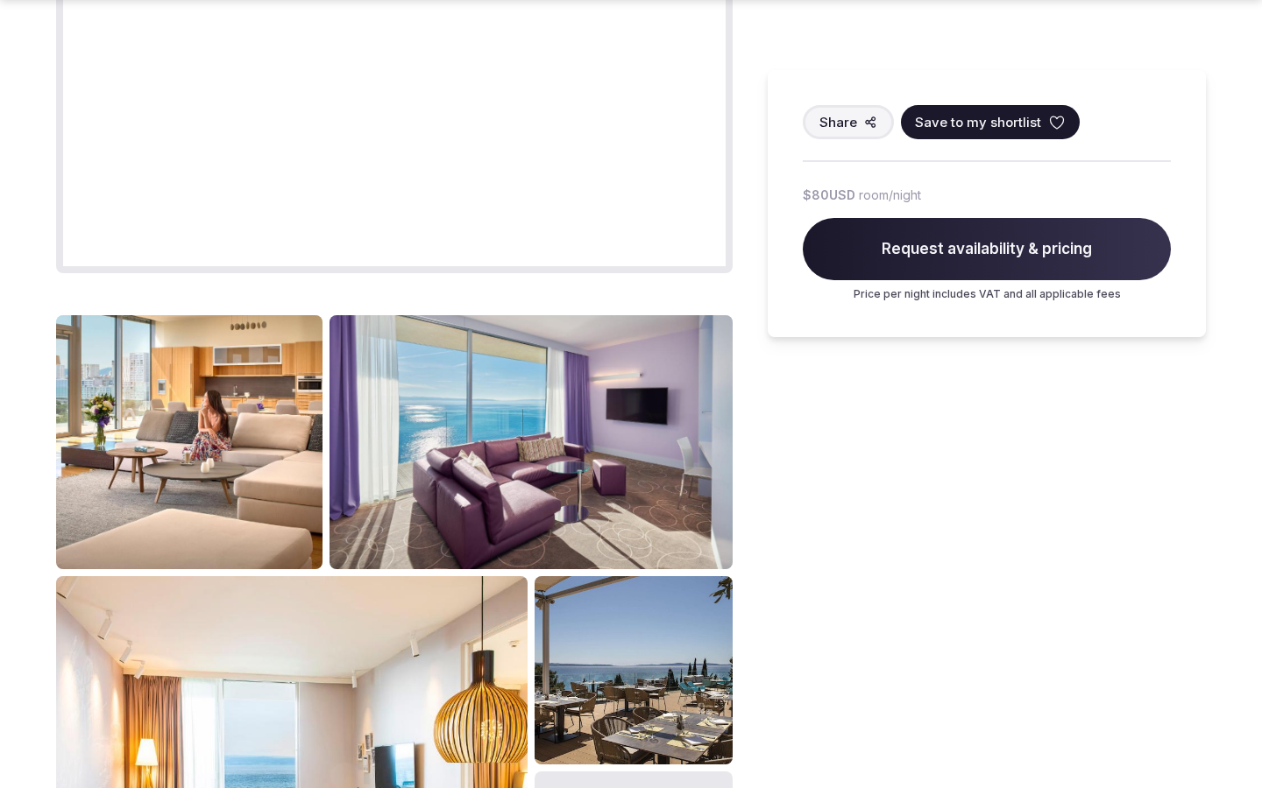
scroll to position [2202, 0]
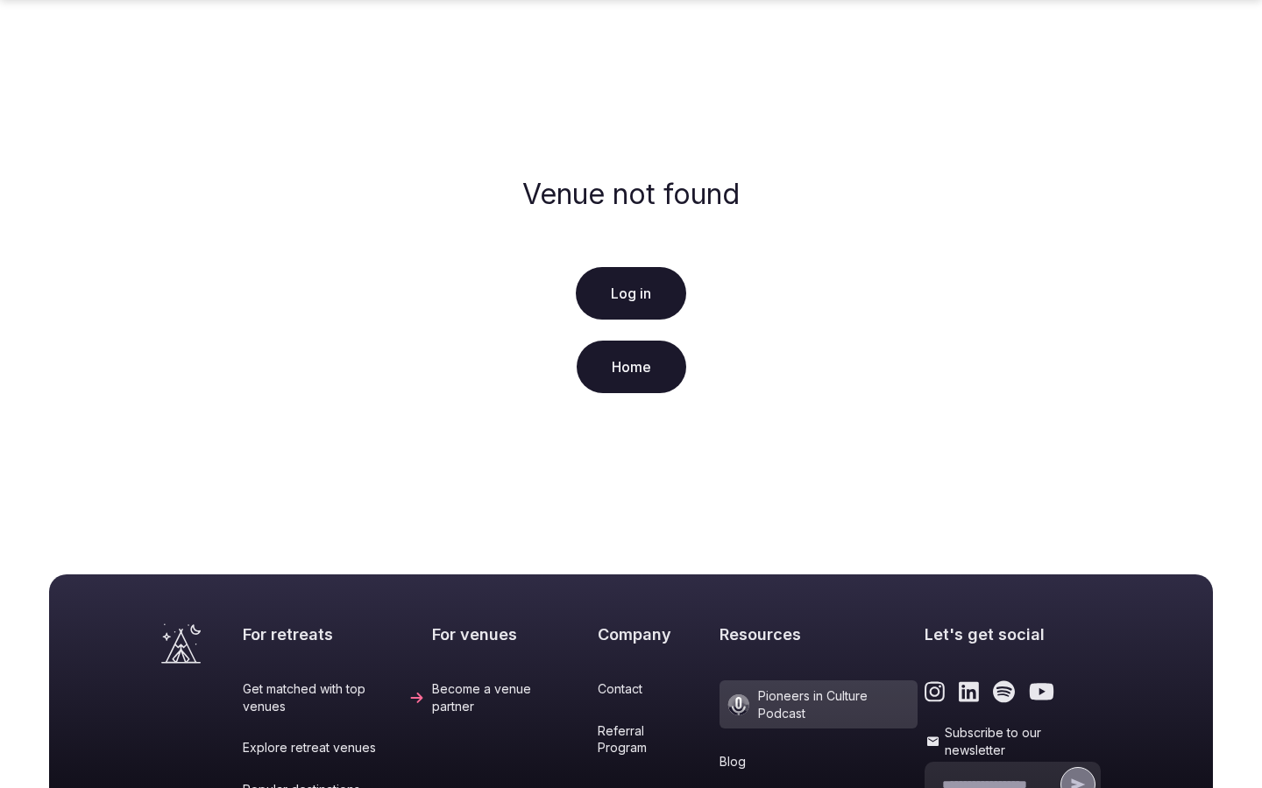
scroll to position [357, 0]
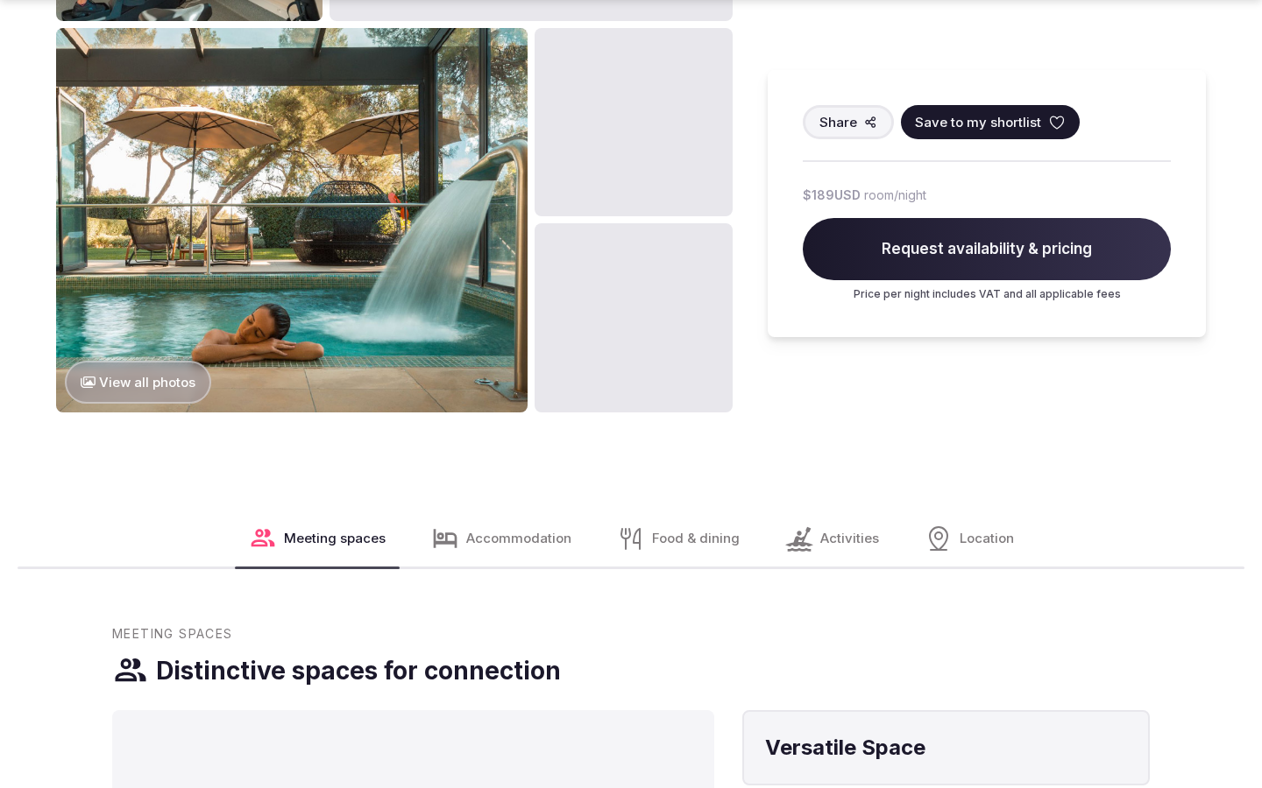
scroll to position [2202, 0]
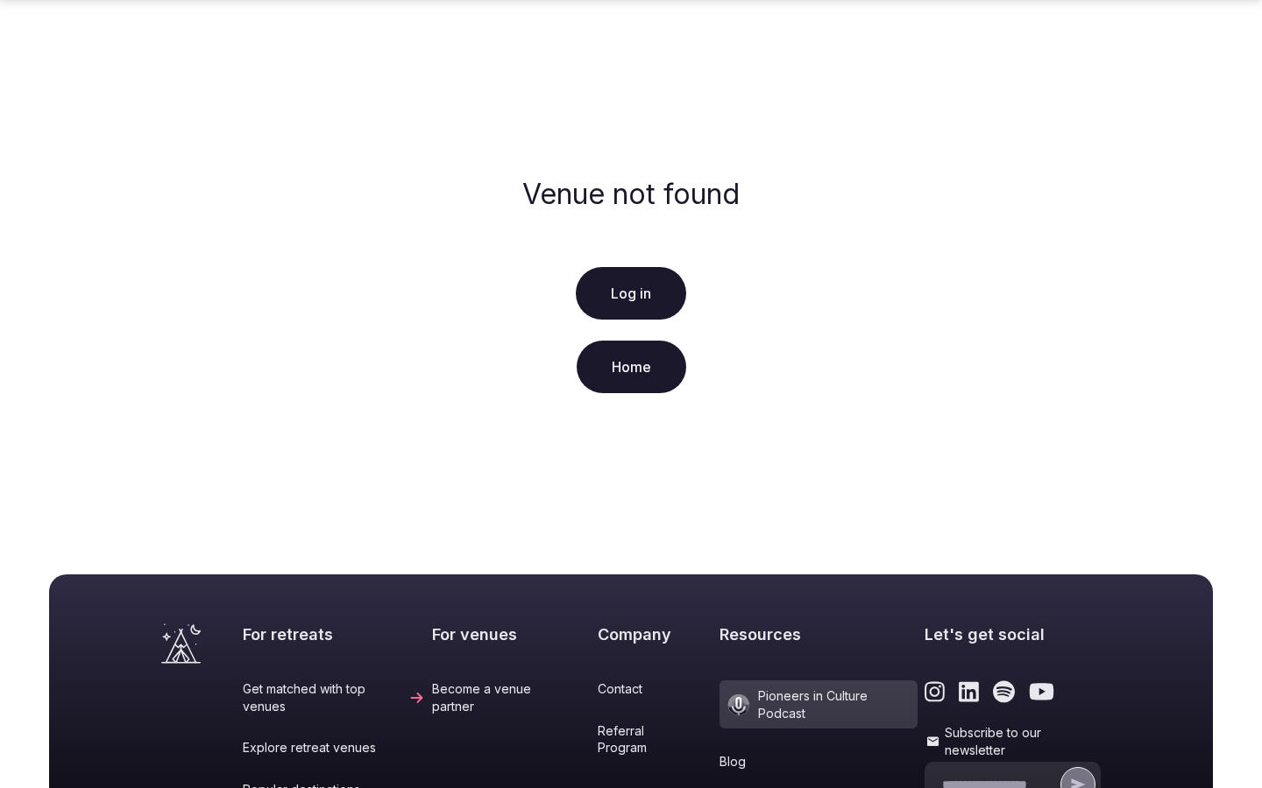
scroll to position [357, 0]
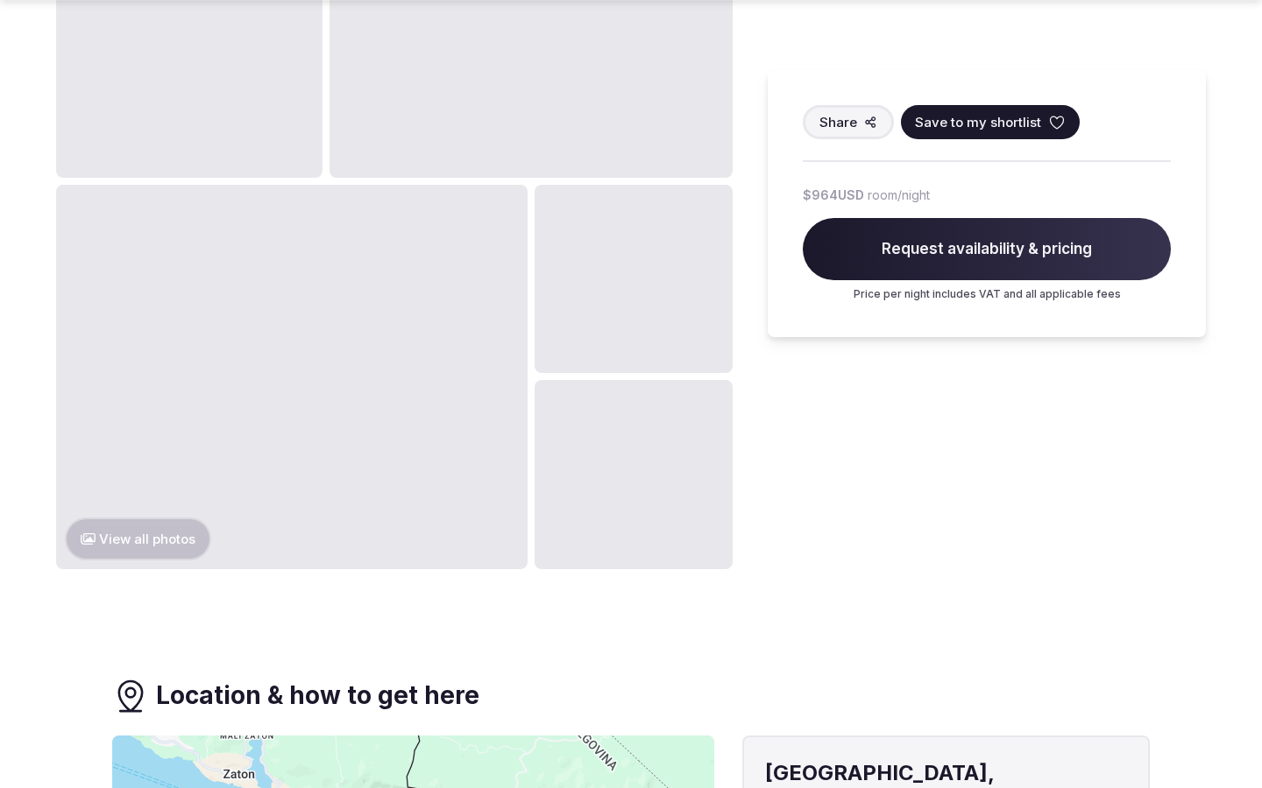
scroll to position [2202, 0]
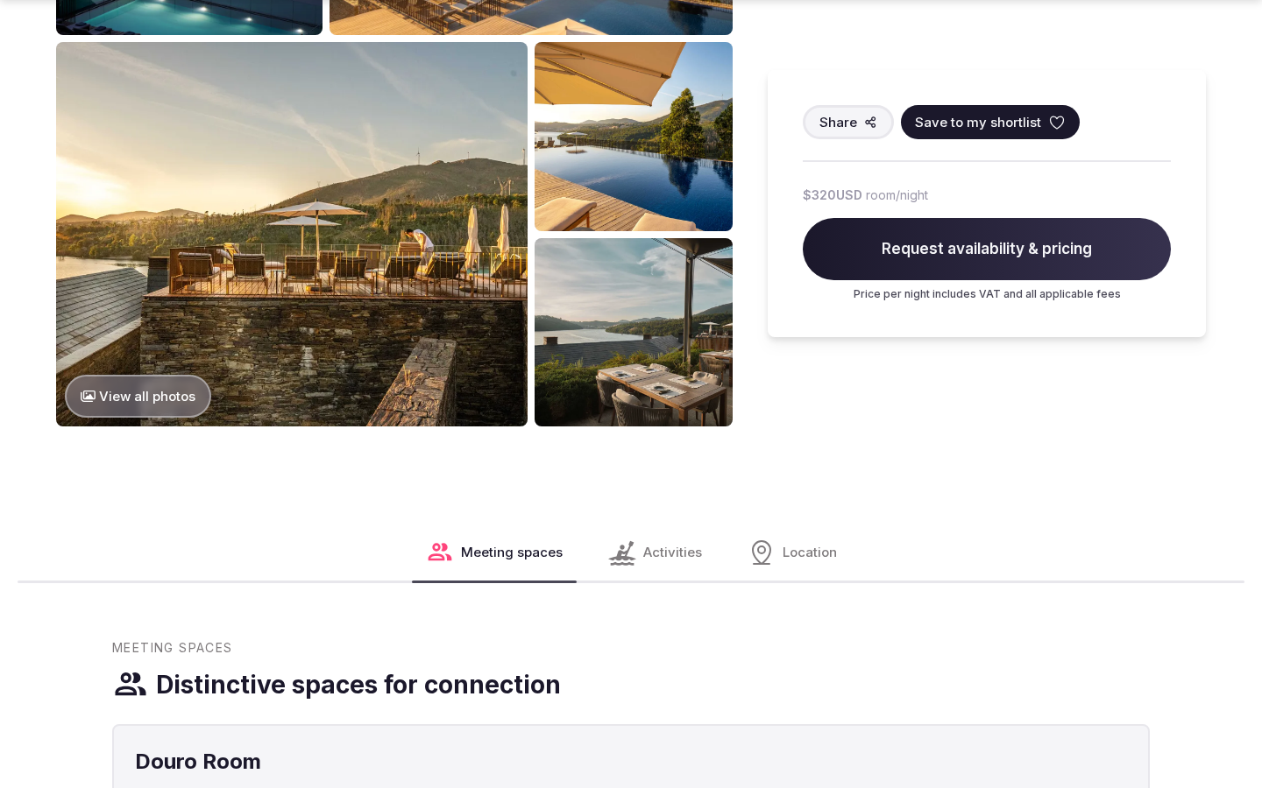
scroll to position [2151, 0]
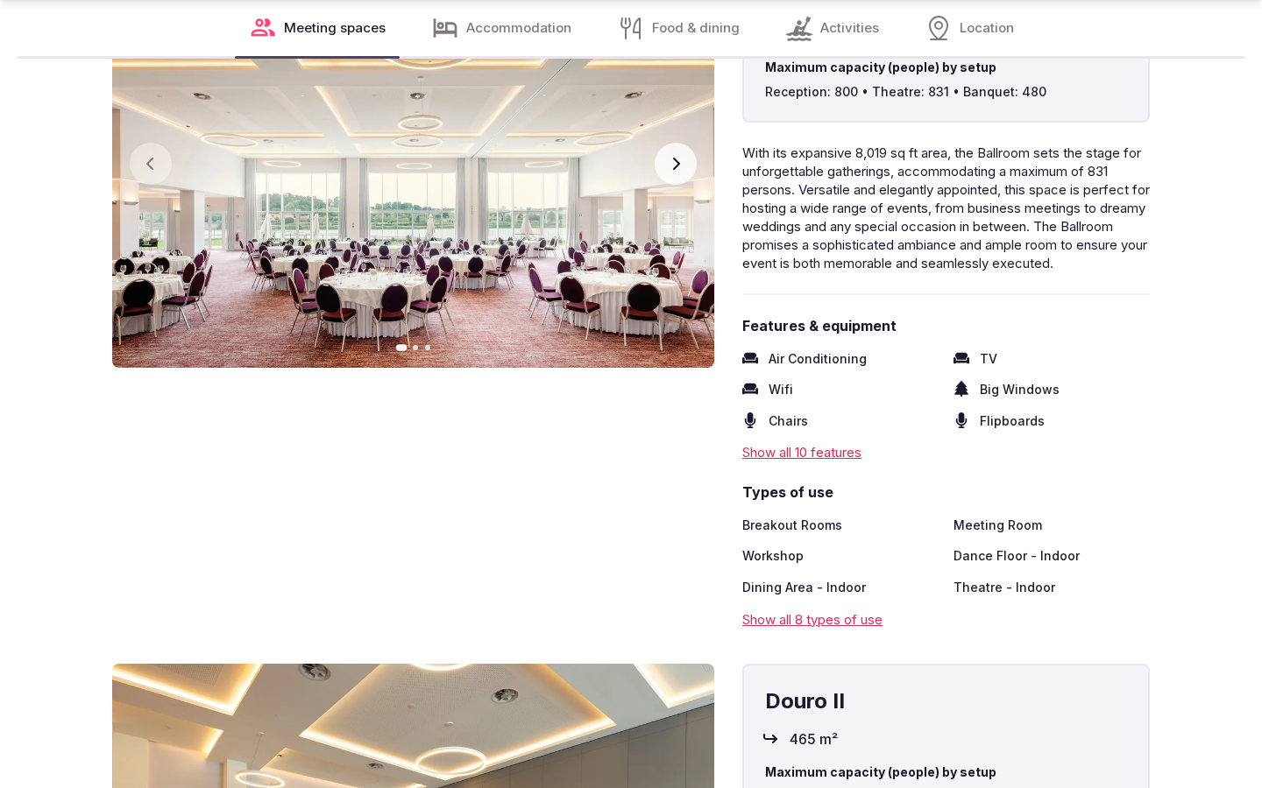
scroll to position [2895, 0]
